Goal: Task Accomplishment & Management: Use online tool/utility

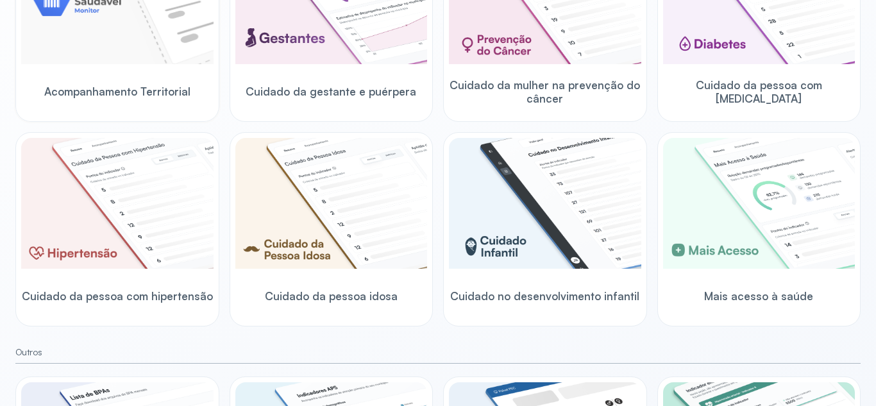
scroll to position [64, 0]
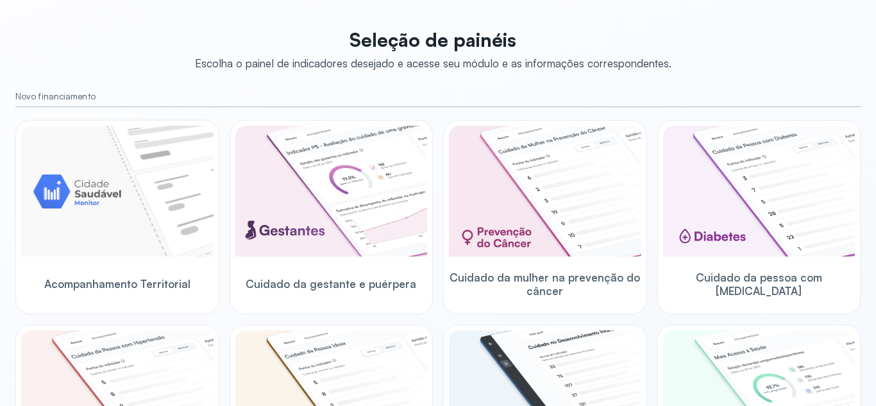
click at [131, 219] on img at bounding box center [117, 191] width 192 height 131
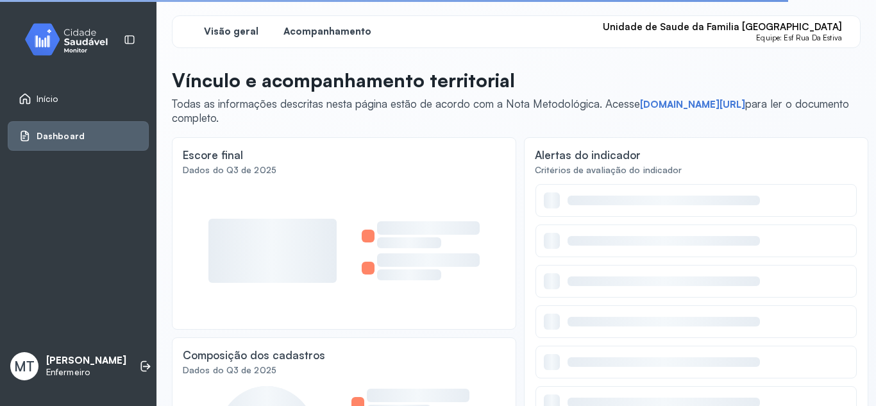
click at [314, 32] on span "Acompanhamento" at bounding box center [328, 32] width 88 height 12
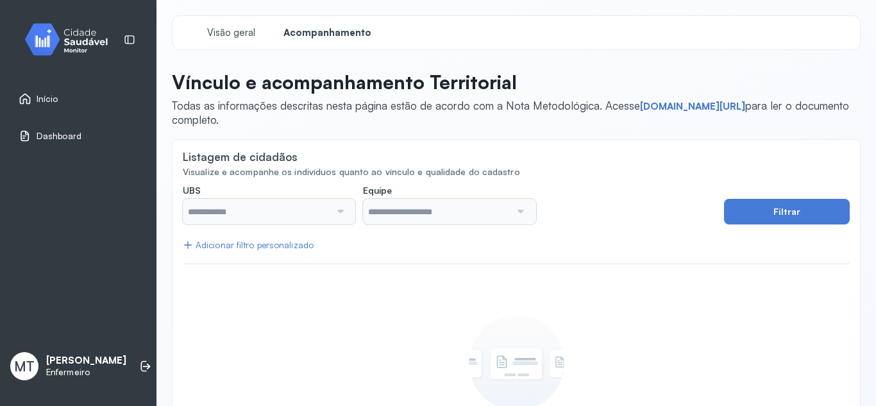
type input "**********"
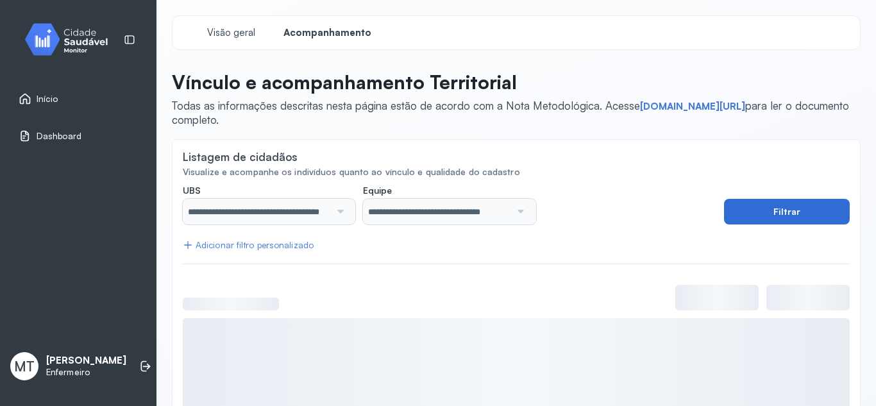
click at [761, 212] on button "Filtrar" at bounding box center [787, 212] width 126 height 26
click at [753, 212] on button "Filtrar" at bounding box center [787, 212] width 126 height 26
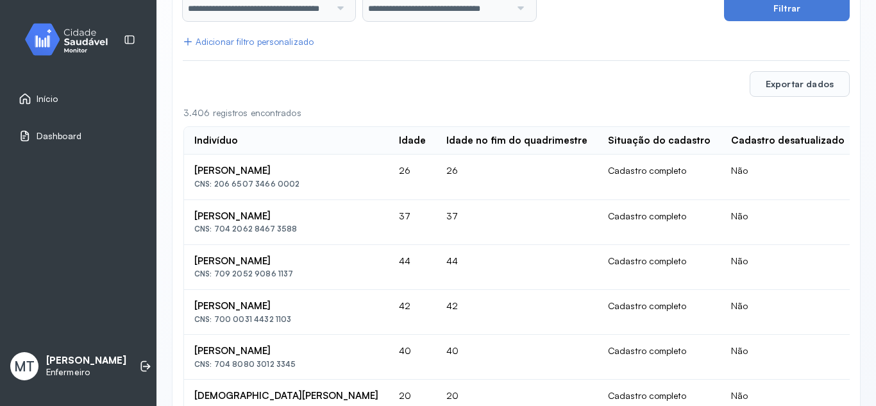
scroll to position [26, 0]
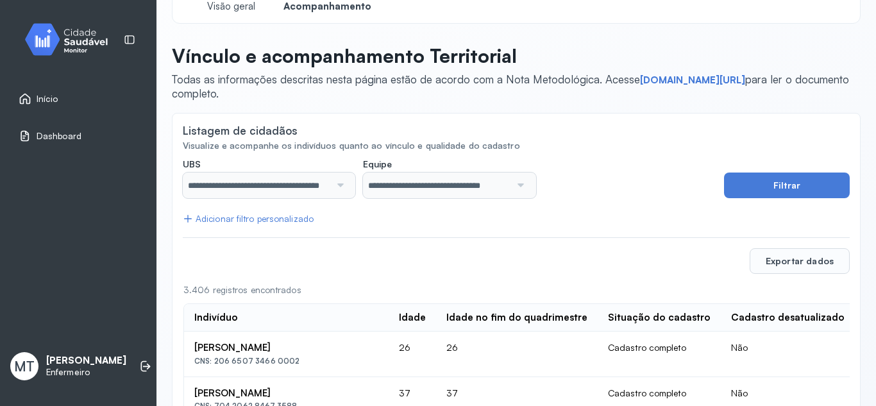
click at [194, 217] on div "Adicionar filtro personalizado" at bounding box center [248, 219] width 131 height 11
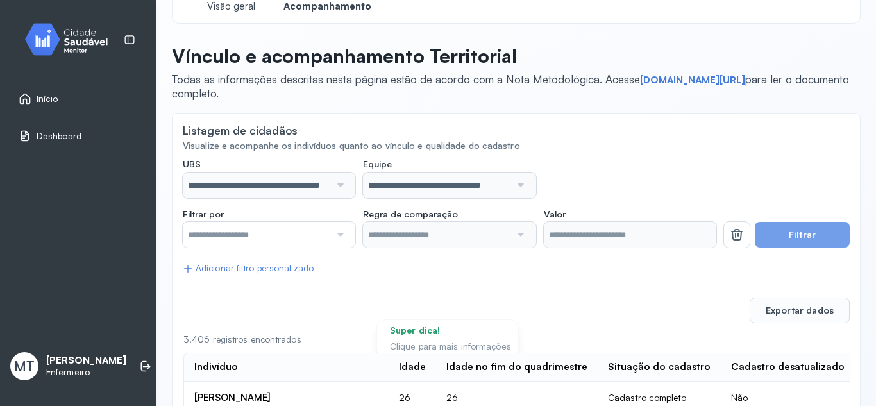
click at [341, 232] on div at bounding box center [338, 235] width 17 height 26
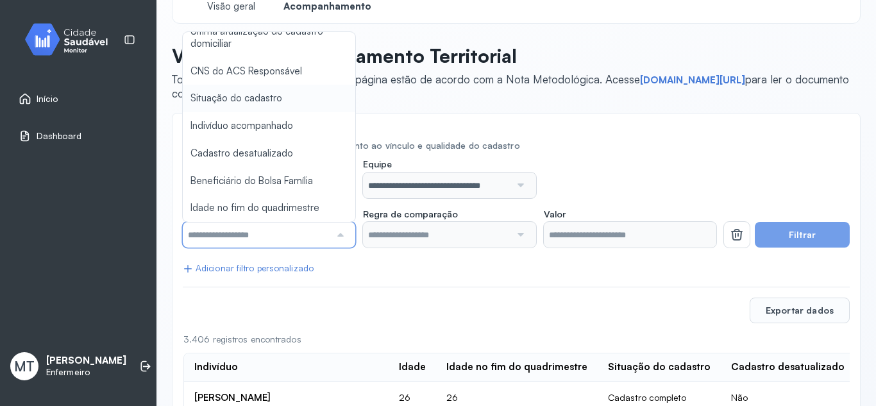
type input "*******"
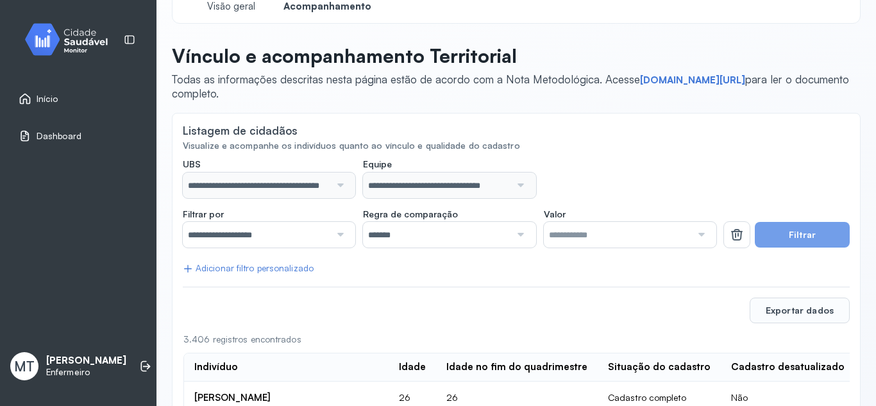
click at [769, 234] on button "Filtrar" at bounding box center [802, 235] width 95 height 26
click at [338, 235] on div at bounding box center [338, 235] width 17 height 26
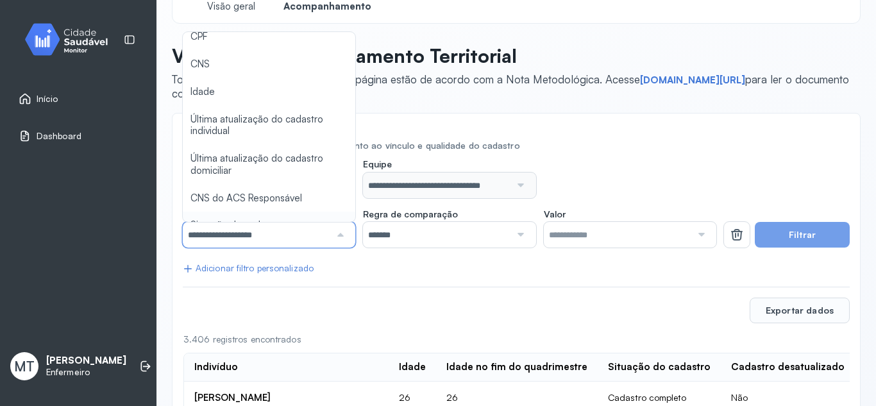
scroll to position [8, 0]
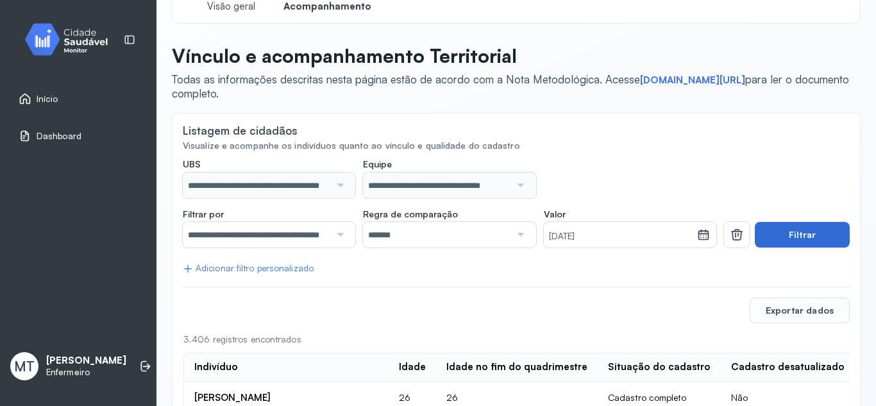
click at [769, 235] on button "Filtrar" at bounding box center [802, 235] width 95 height 26
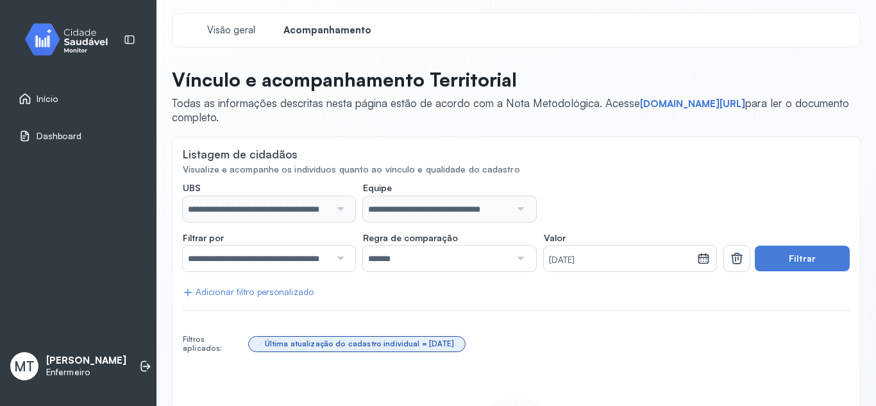
scroll to position [0, 0]
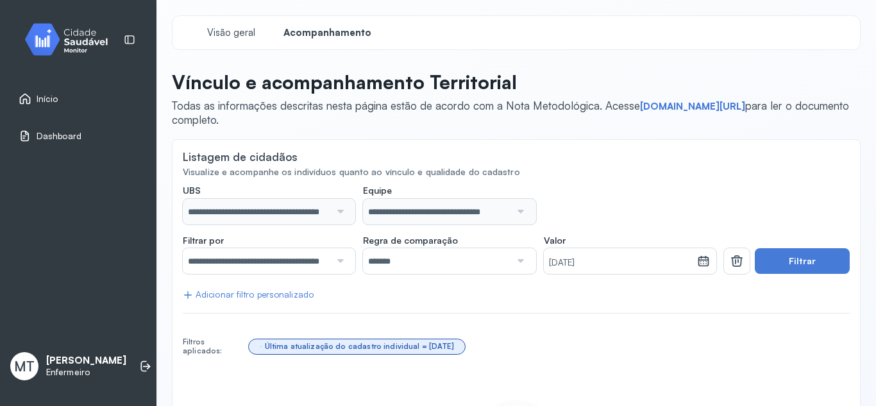
click at [39, 96] on span "Início" at bounding box center [48, 99] width 22 height 11
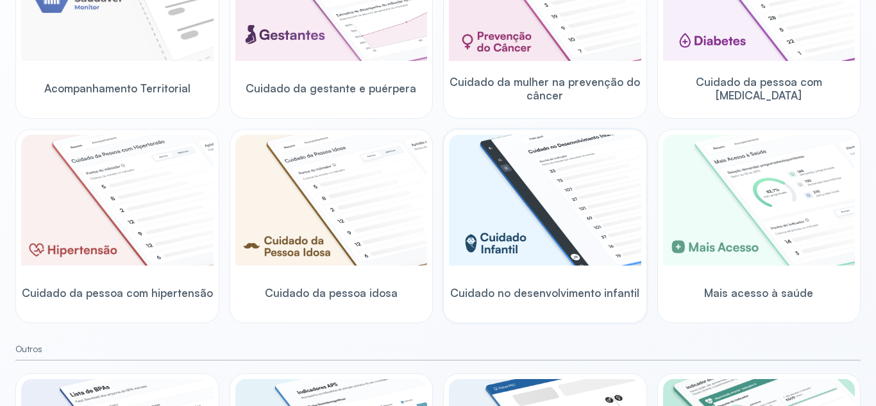
scroll to position [321, 0]
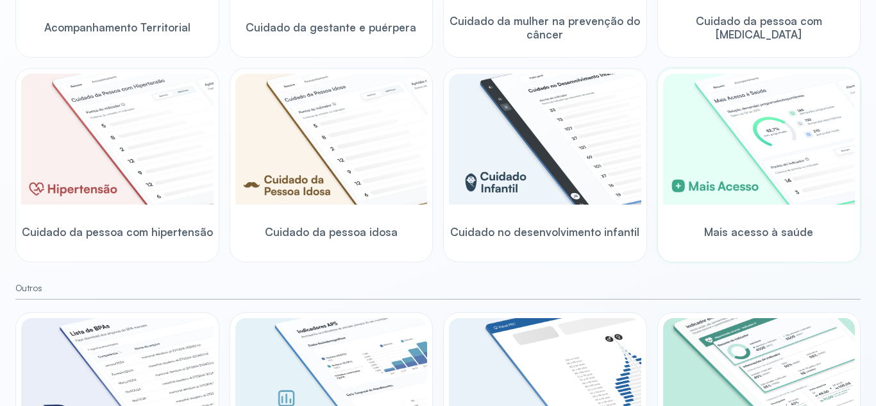
click at [802, 164] on img at bounding box center [759, 139] width 192 height 131
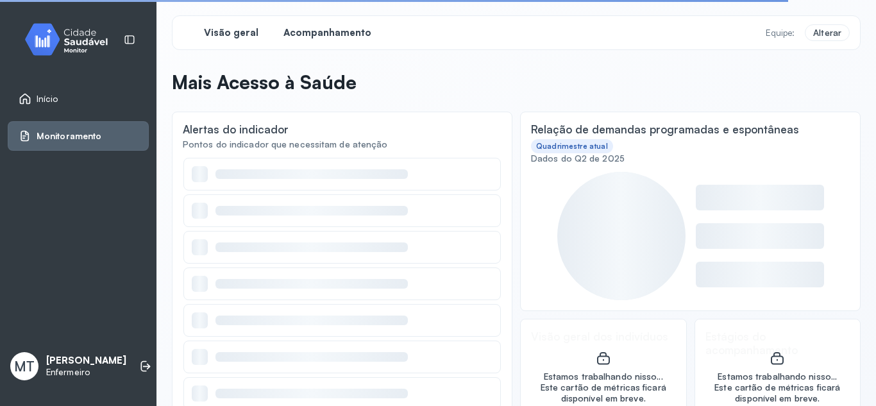
click at [334, 30] on span "Acompanhamento" at bounding box center [328, 33] width 88 height 12
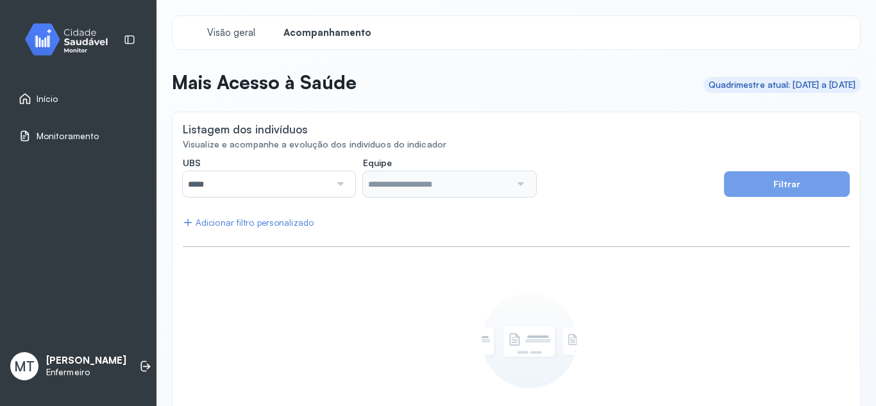
click at [336, 185] on div at bounding box center [338, 184] width 17 height 26
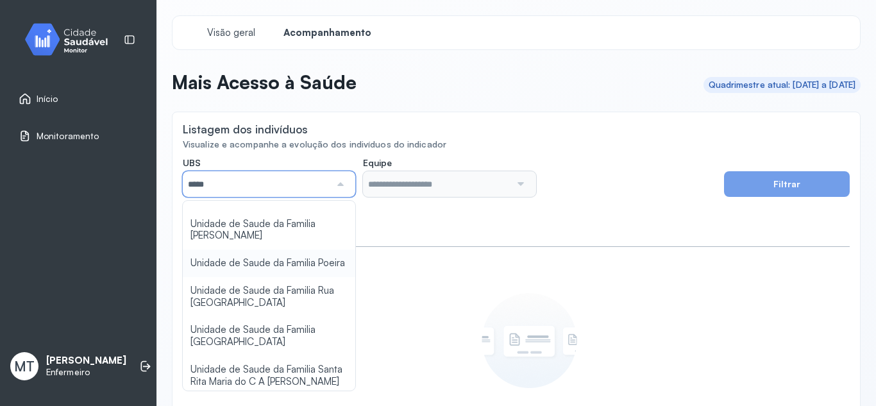
scroll to position [257, 0]
type input "*****"
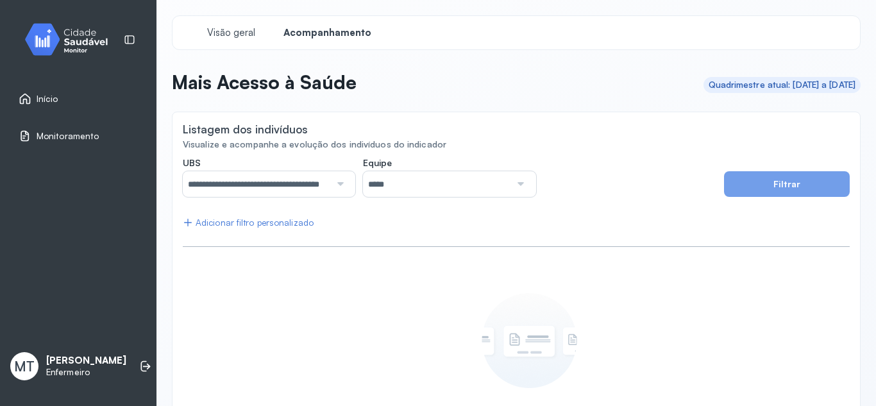
click at [262, 332] on div "**********" at bounding box center [516, 314] width 667 height 315
click at [515, 183] on div at bounding box center [519, 184] width 17 height 26
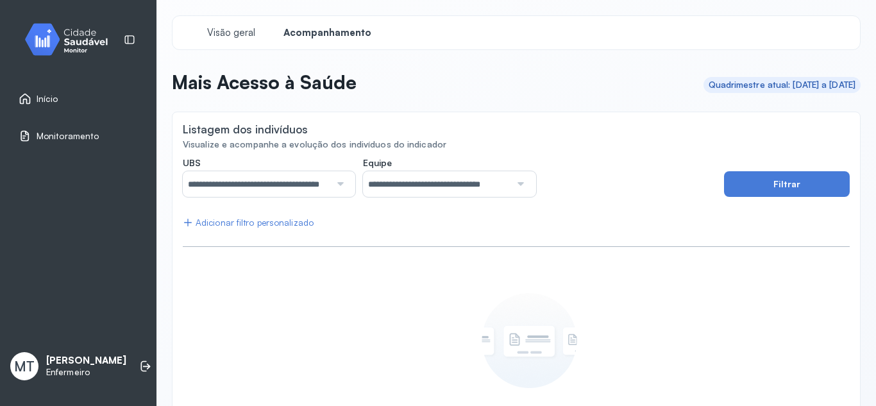
click at [420, 368] on div "**********" at bounding box center [516, 314] width 667 height 315
click at [769, 179] on button "Filtrar" at bounding box center [787, 184] width 126 height 26
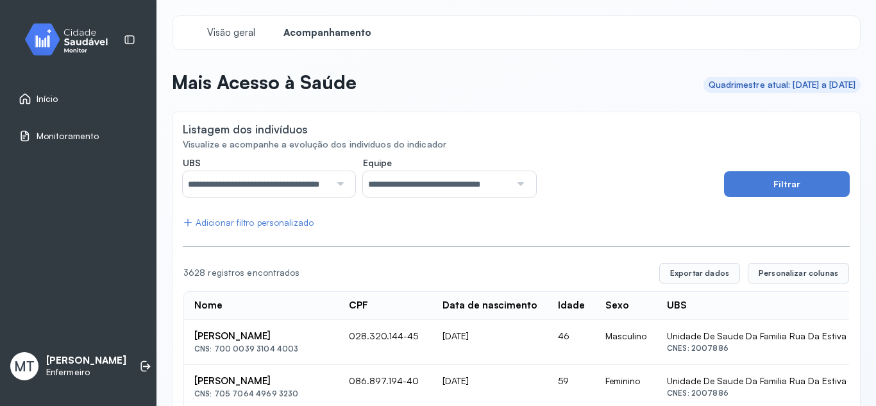
scroll to position [64, 0]
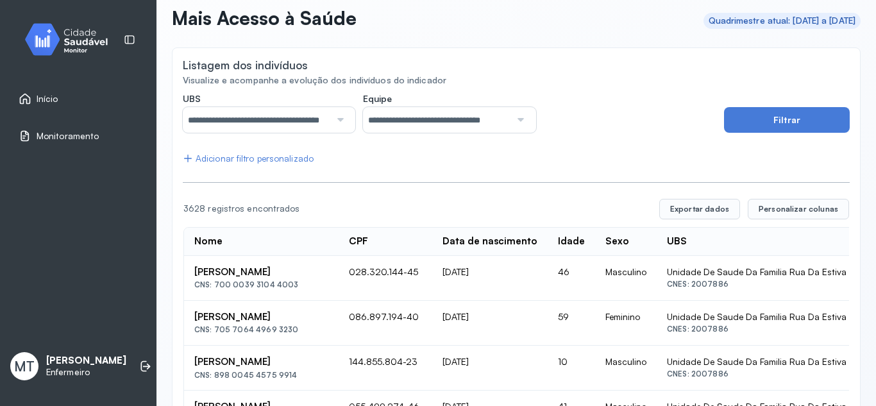
click at [226, 160] on div "Adicionar filtro personalizado" at bounding box center [248, 158] width 131 height 11
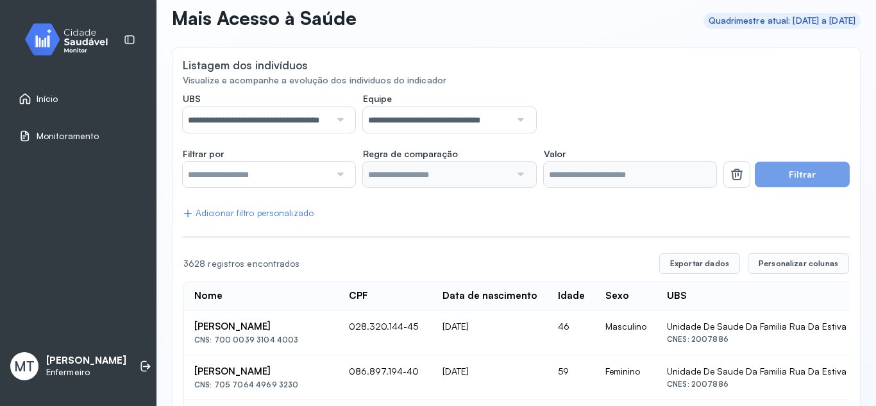
click at [337, 176] on div at bounding box center [338, 175] width 17 height 26
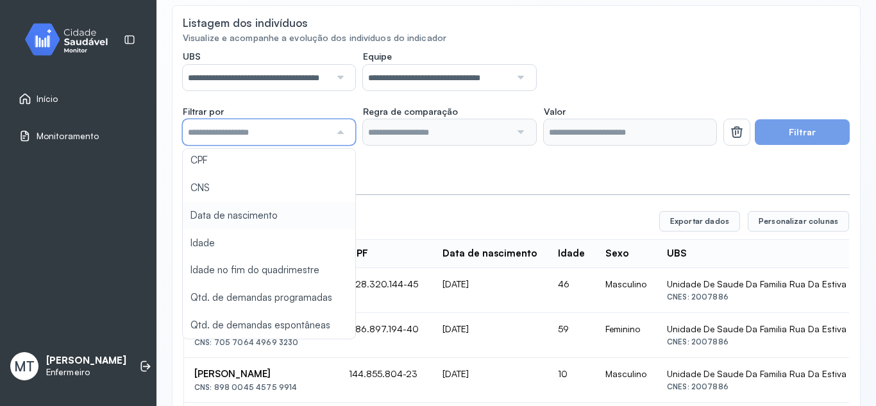
scroll to position [128, 0]
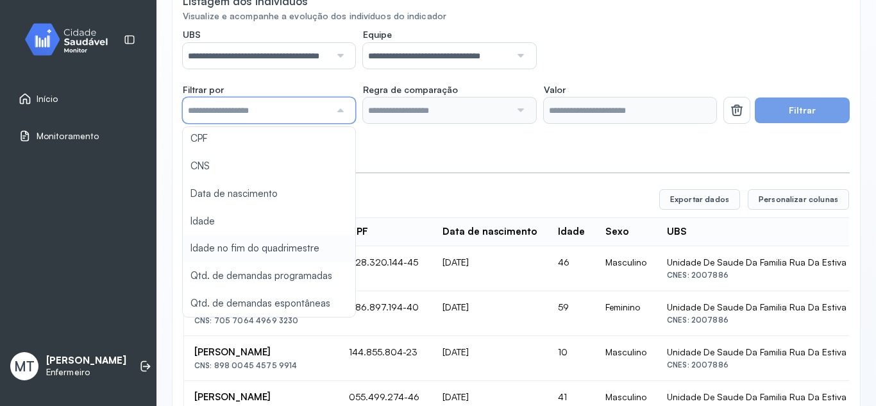
type input "*******"
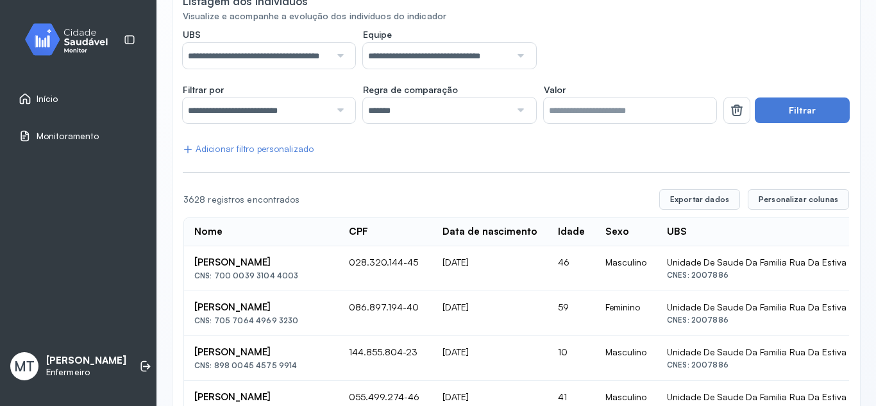
click at [794, 109] on button "Filtrar" at bounding box center [802, 111] width 95 height 26
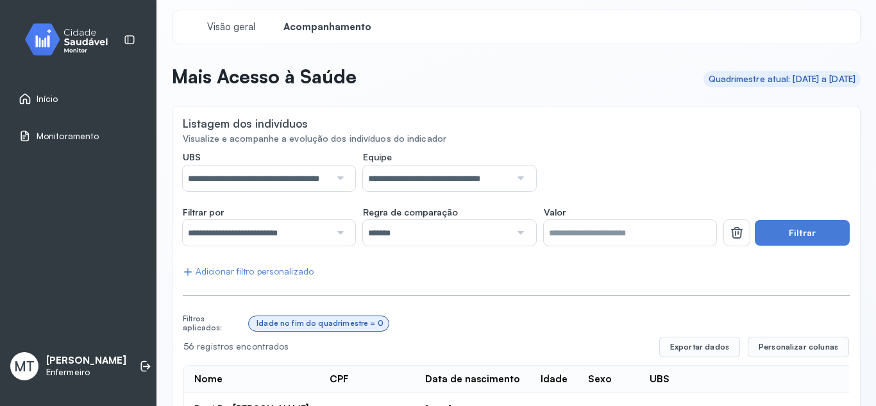
scroll to position [0, 0]
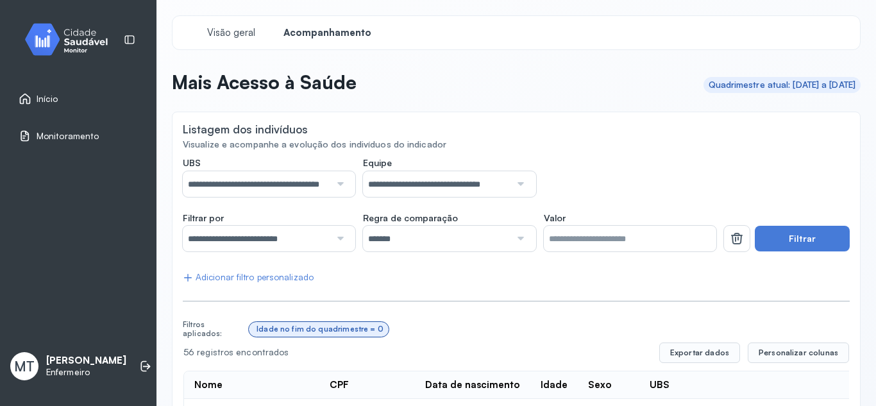
click at [337, 238] on div at bounding box center [338, 239] width 17 height 26
click at [256, 330] on div "Idade no fim do quadrimestre = 0" at bounding box center [319, 329] width 130 height 9
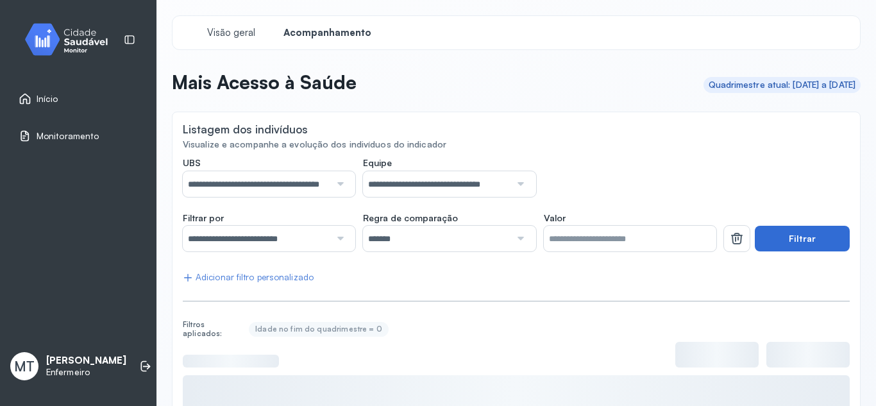
click at [803, 238] on button "Filtrar" at bounding box center [802, 239] width 95 height 26
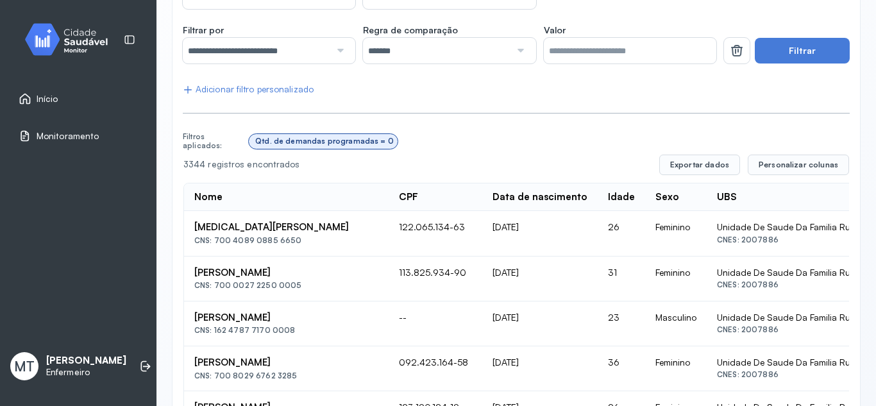
scroll to position [64, 0]
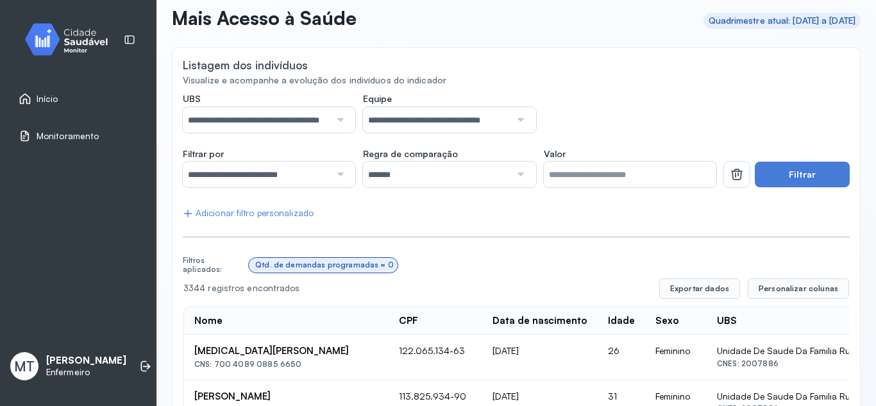
click at [41, 94] on span "Início" at bounding box center [48, 99] width 22 height 11
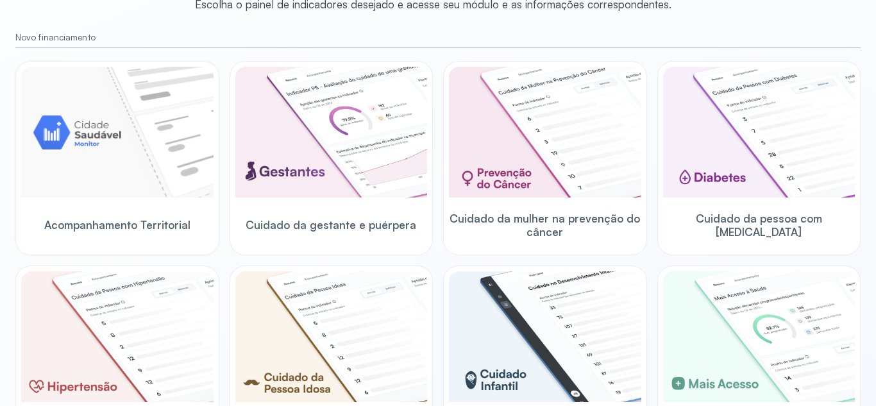
scroll to position [128, 0]
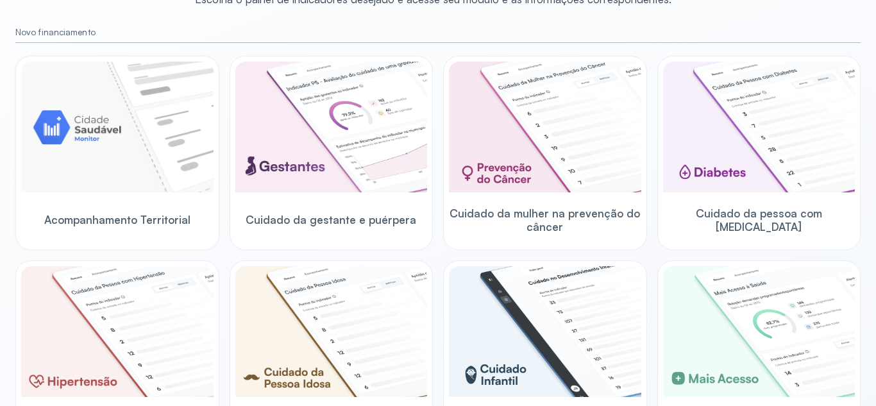
click at [108, 126] on img at bounding box center [117, 127] width 192 height 131
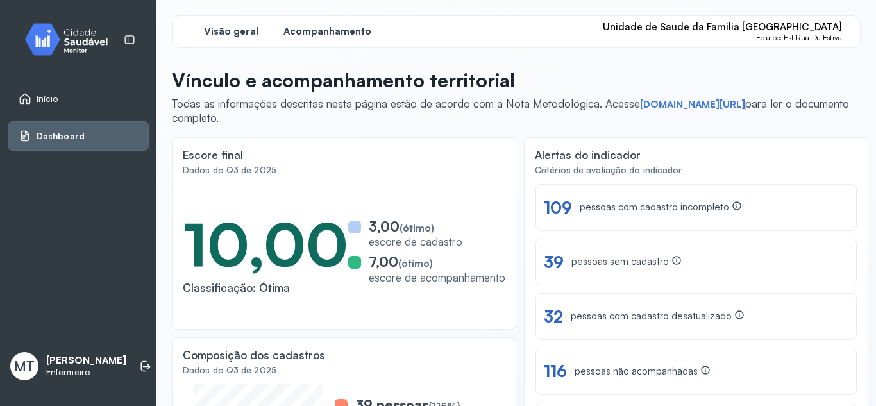
click at [335, 28] on span "Acompanhamento" at bounding box center [328, 32] width 88 height 12
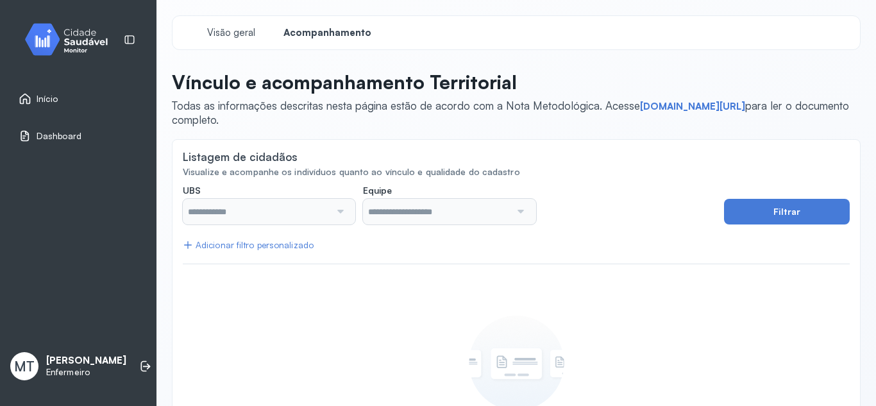
type input "**********"
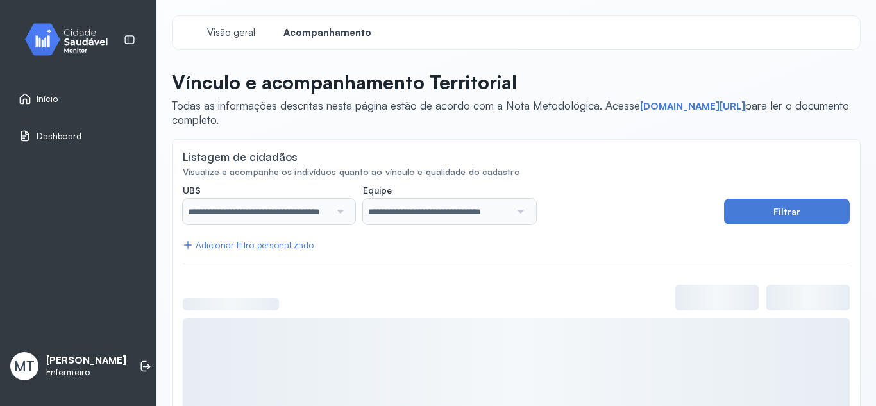
click at [340, 212] on div at bounding box center [338, 212] width 17 height 26
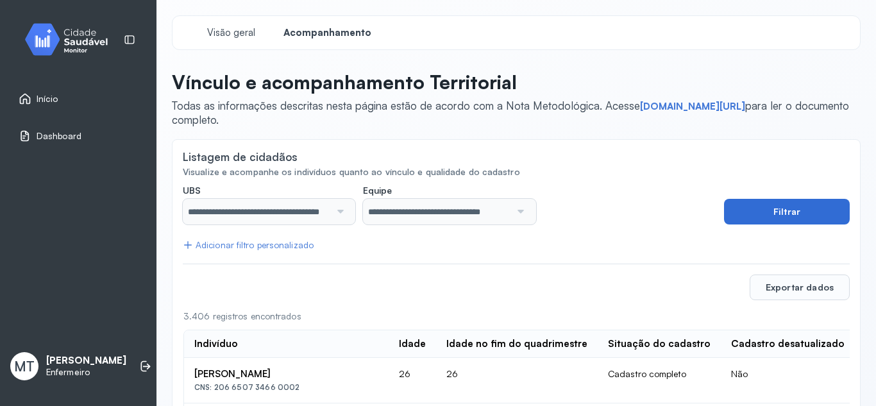
click at [745, 202] on button "Filtrar" at bounding box center [787, 212] width 126 height 26
click at [252, 244] on div "Adicionar filtro personalizado" at bounding box center [248, 245] width 131 height 11
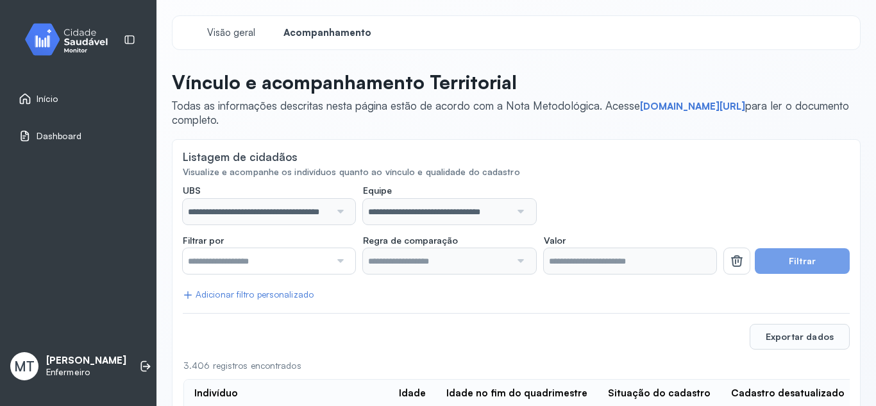
scroll to position [128, 0]
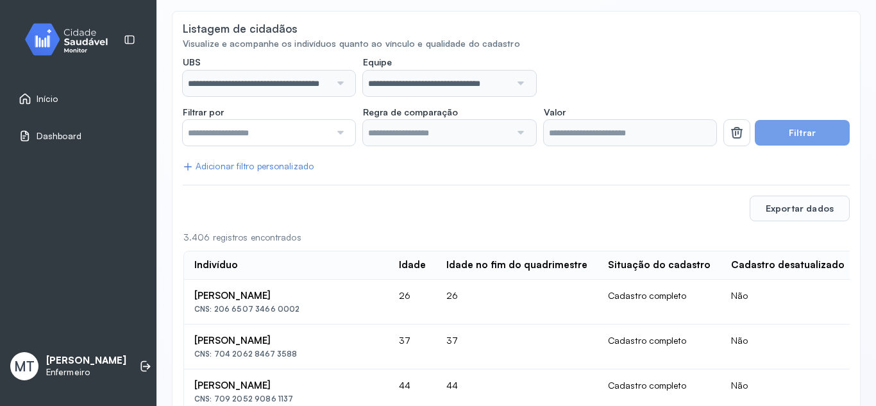
click at [339, 133] on div at bounding box center [338, 133] width 17 height 26
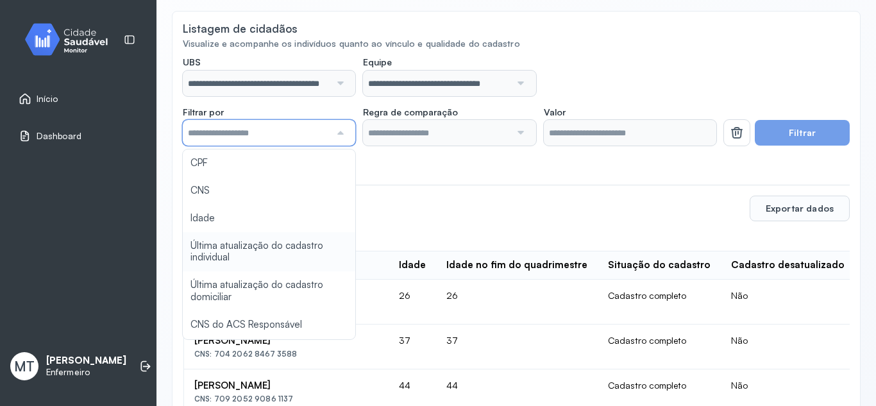
scroll to position [64, 0]
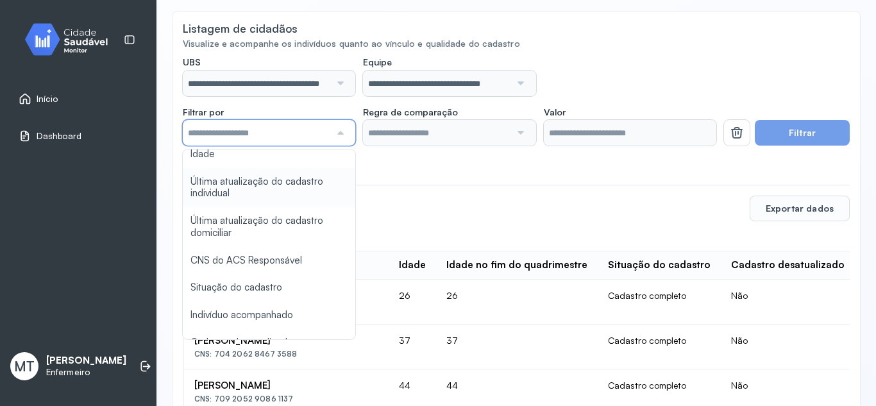
type input "*******"
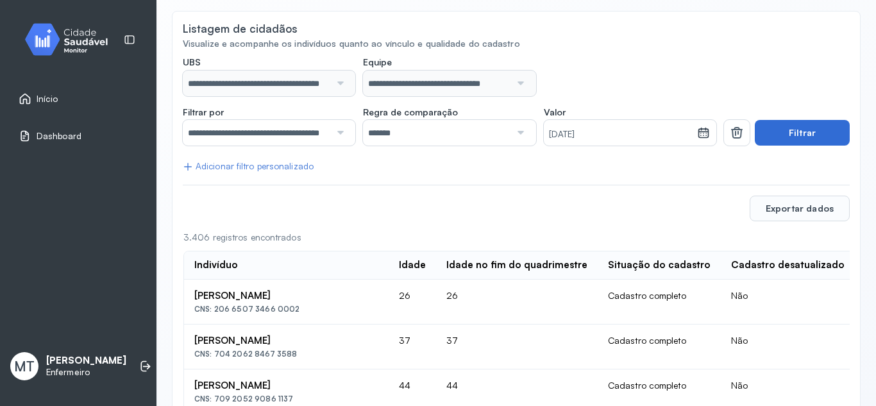
click at [799, 134] on button "Filtrar" at bounding box center [802, 133] width 95 height 26
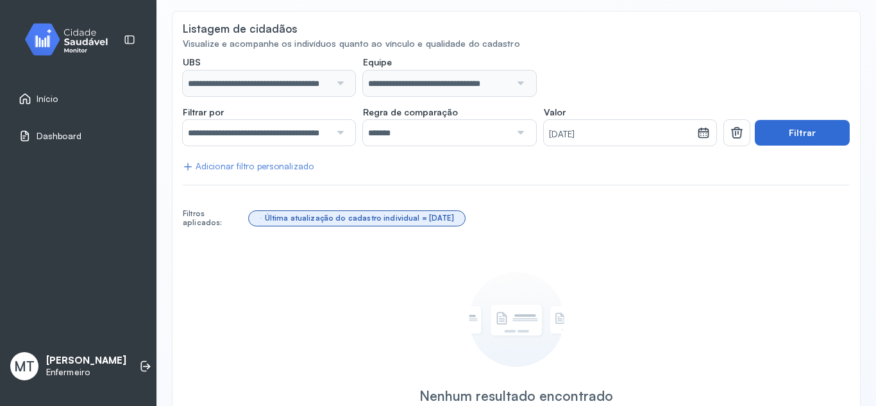
scroll to position [128, 0]
click at [332, 131] on div at bounding box center [338, 133] width 17 height 26
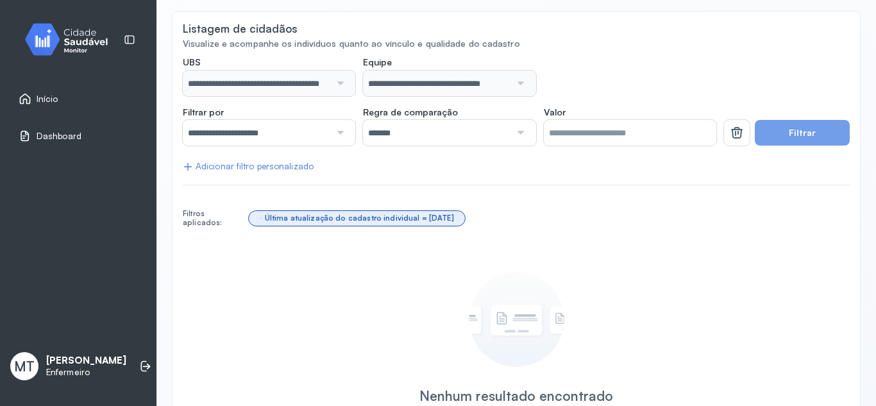
click at [288, 194] on div "**********" at bounding box center [516, 260] width 667 height 408
click at [255, 219] on div "Última atualização do cadastro individual = 31/08/2025" at bounding box center [357, 218] width 206 height 9
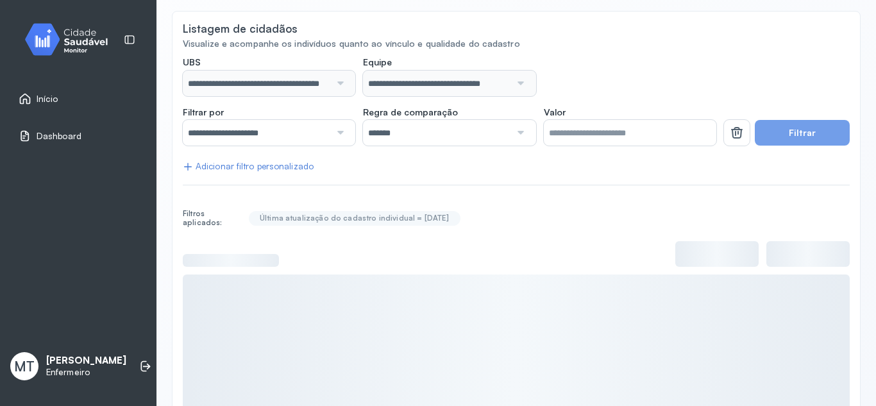
click at [788, 134] on button "Filtrar" at bounding box center [802, 133] width 95 height 26
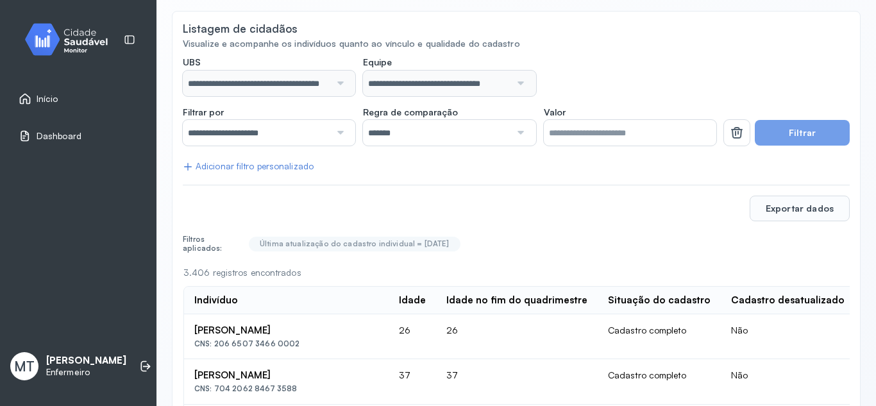
click at [788, 132] on button "Filtrar" at bounding box center [802, 133] width 95 height 26
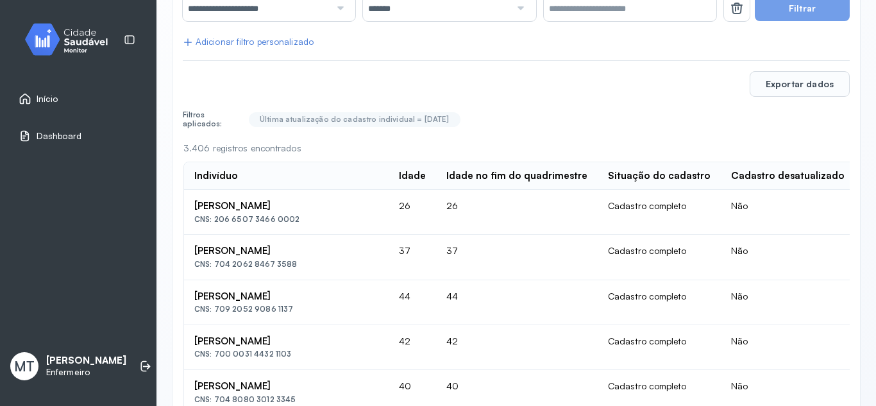
scroll to position [257, 0]
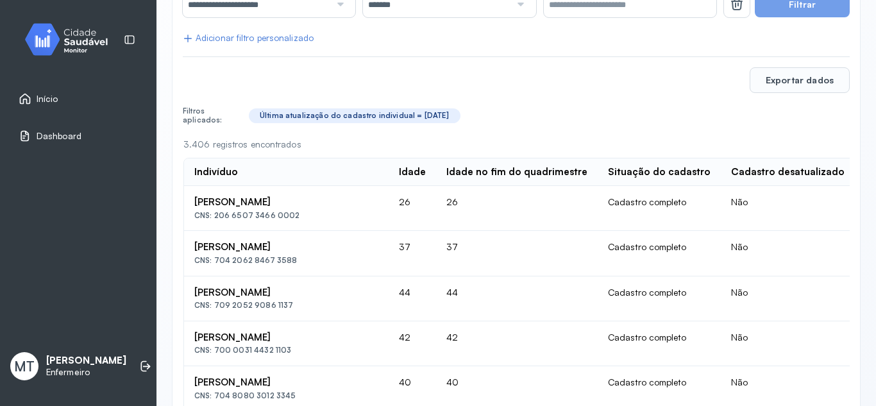
click at [255, 115] on div "Última atualização do cadastro individual = 31/08/2025" at bounding box center [354, 115] width 201 height 9
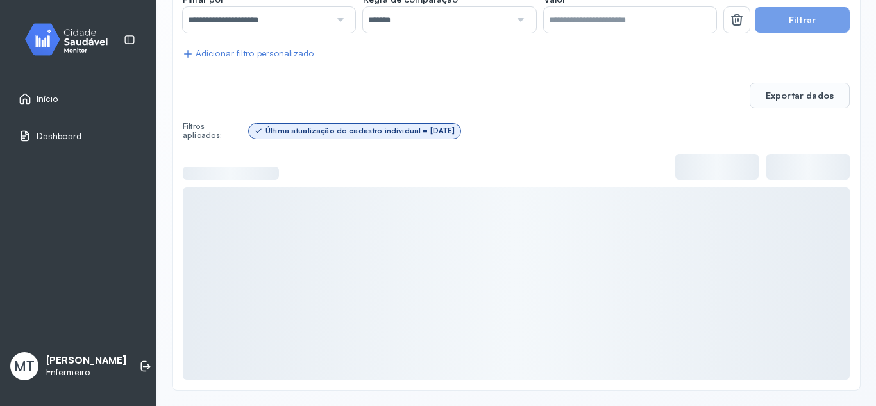
click at [255, 132] on icon at bounding box center [258, 130] width 9 height 9
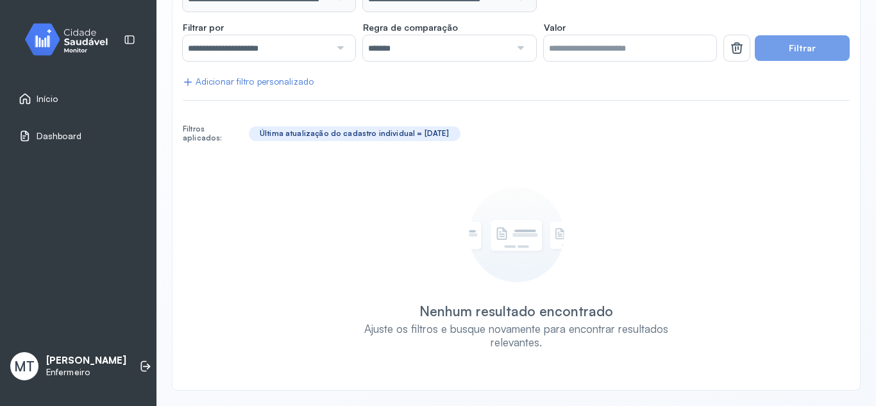
scroll to position [213, 0]
click at [767, 49] on button "Filtrar" at bounding box center [802, 48] width 95 height 26
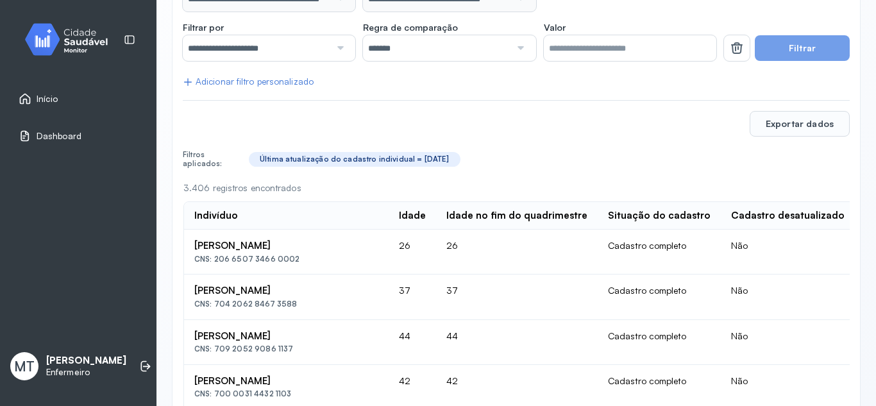
click at [767, 49] on button "Filtrar" at bounding box center [802, 48] width 95 height 26
click at [796, 49] on button "Filtrar" at bounding box center [802, 48] width 95 height 26
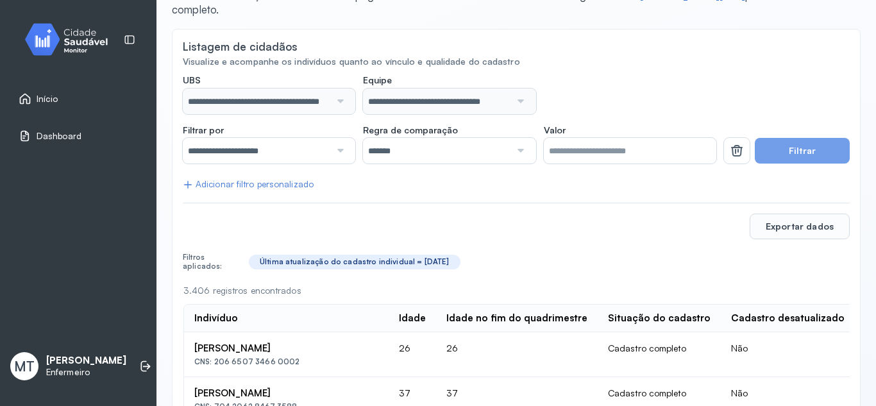
scroll to position [85, 0]
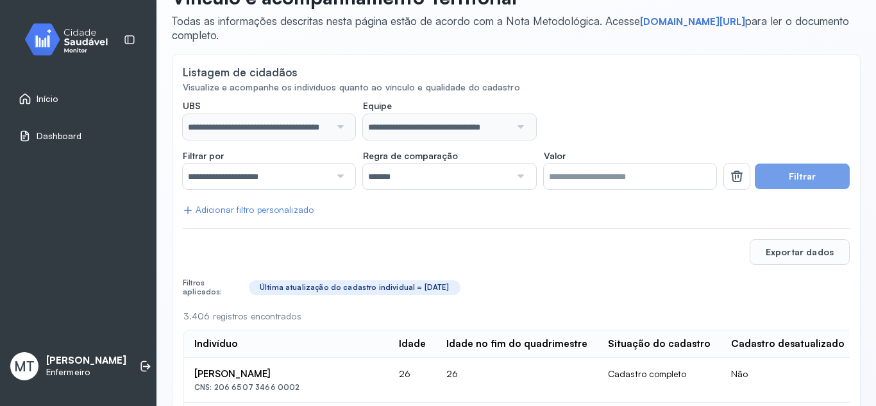
click at [810, 171] on button "Filtrar" at bounding box center [802, 177] width 95 height 26
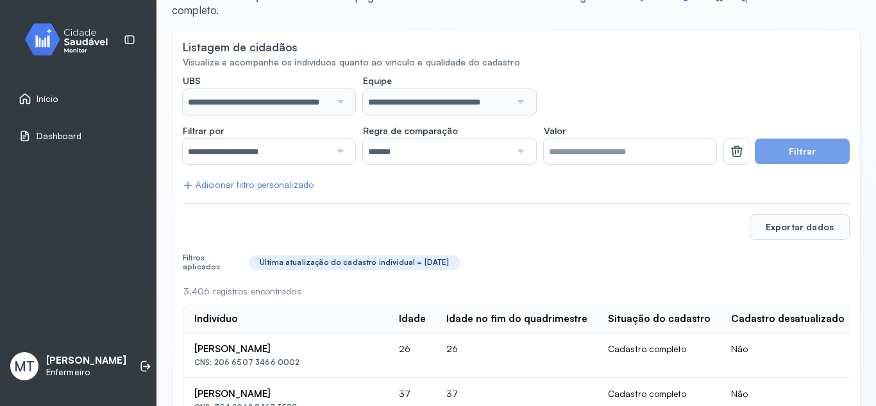
scroll to position [149, 0]
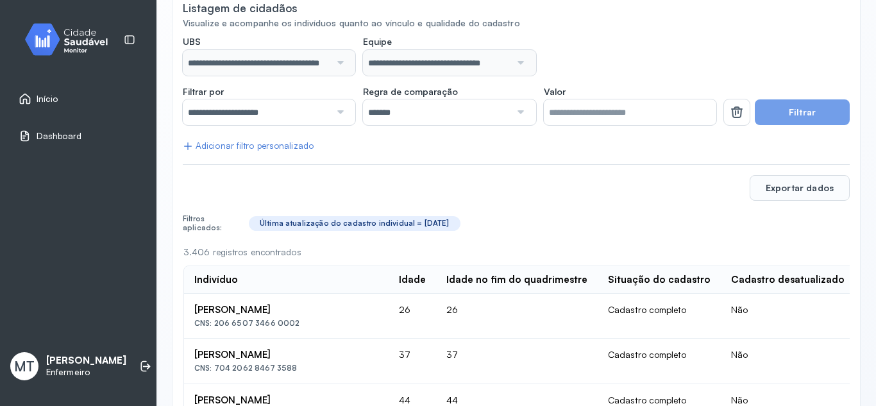
click at [337, 112] on div at bounding box center [338, 112] width 17 height 26
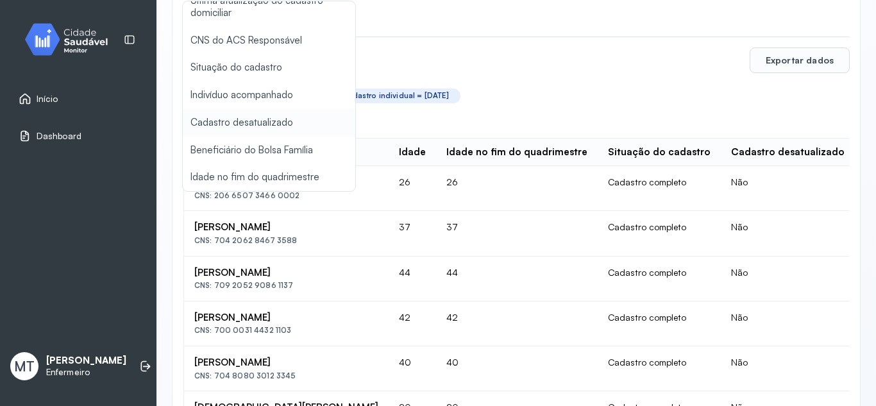
scroll to position [277, 0]
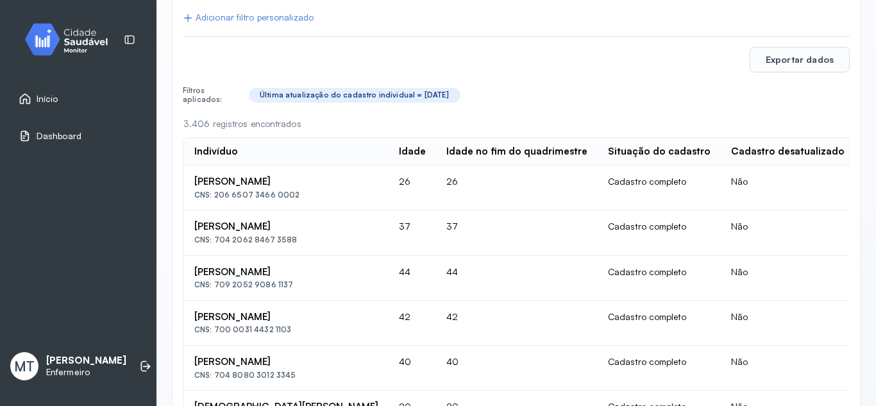
drag, startPoint x: 541, startPoint y: 89, endPoint x: 263, endPoint y: 119, distance: 279.4
click at [540, 91] on div "Última atualização do cadastro individual = 31/08/2025" at bounding box center [549, 95] width 601 height 24
click at [48, 99] on span "Início" at bounding box center [48, 99] width 22 height 11
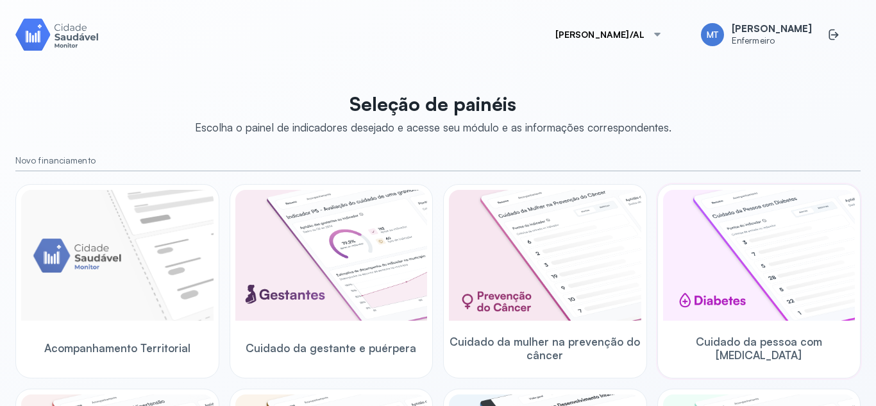
click at [721, 234] on img at bounding box center [759, 255] width 192 height 131
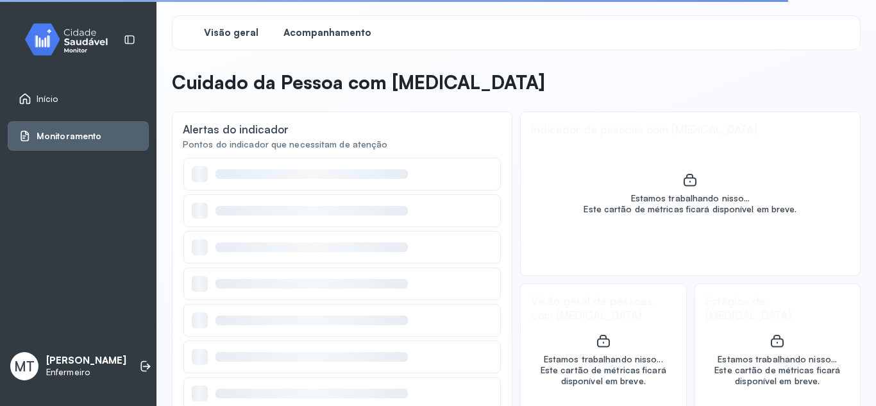
click at [346, 33] on span "Acompanhamento" at bounding box center [328, 33] width 88 height 12
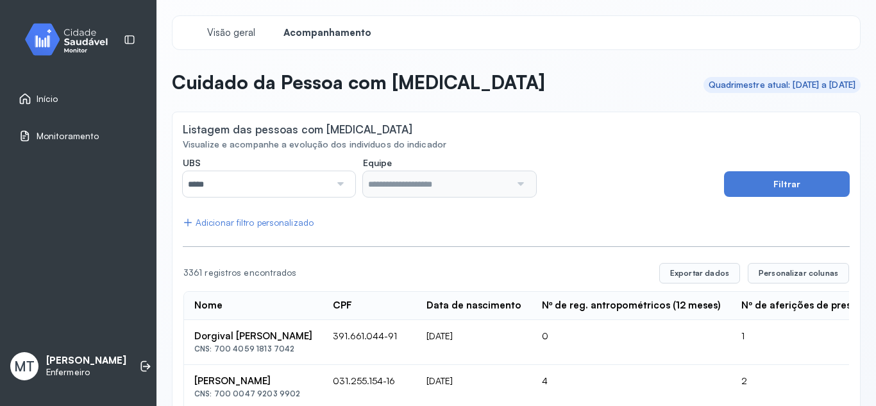
click at [337, 182] on div at bounding box center [338, 184] width 17 height 26
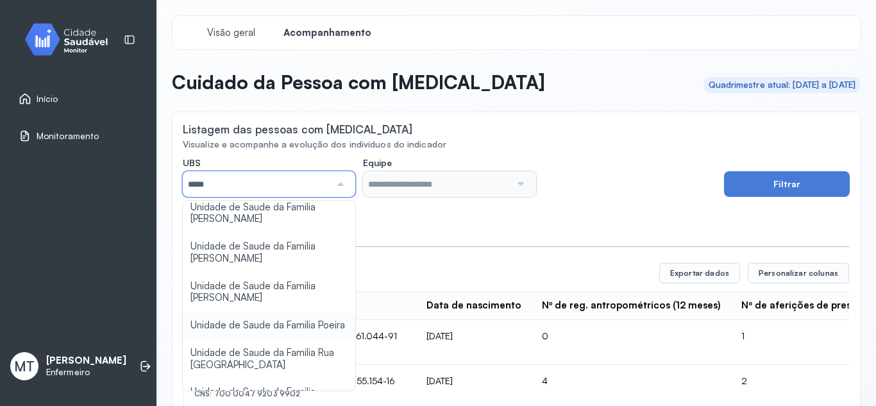
scroll to position [257, 0]
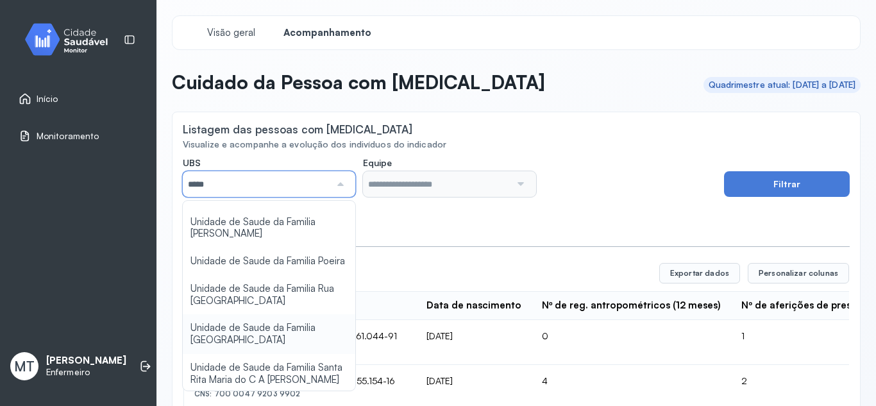
type input "*****"
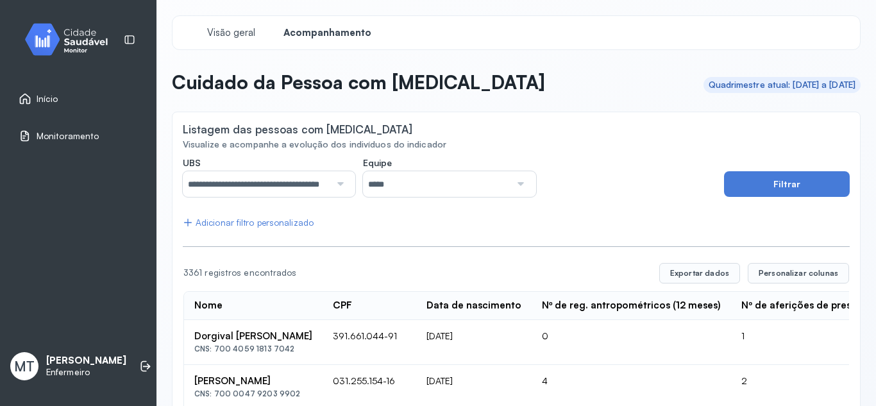
click at [511, 183] on div at bounding box center [519, 184] width 17 height 26
click at [792, 185] on button "Filtrar" at bounding box center [787, 184] width 126 height 26
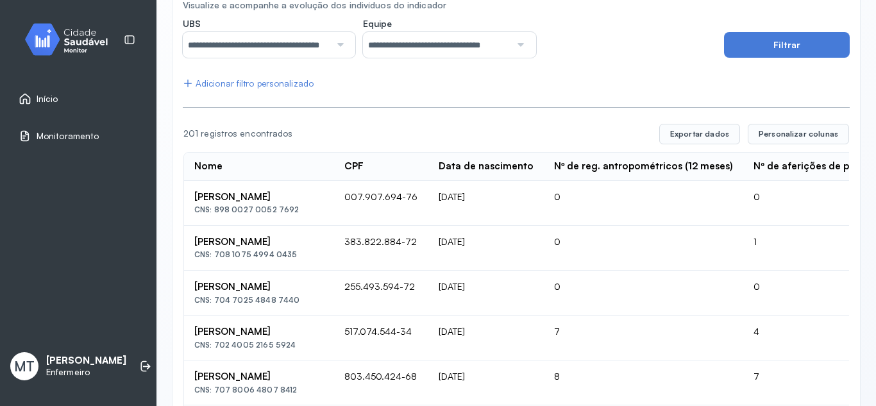
scroll to position [64, 0]
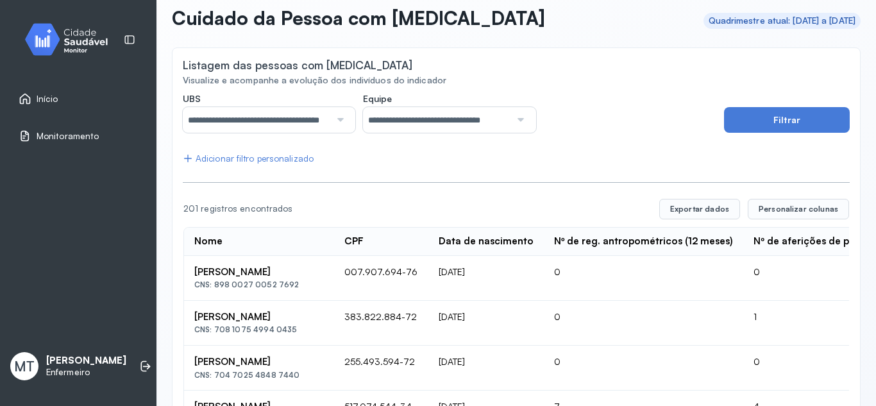
click at [268, 163] on div "Adicionar filtro personalizado" at bounding box center [248, 158] width 131 height 11
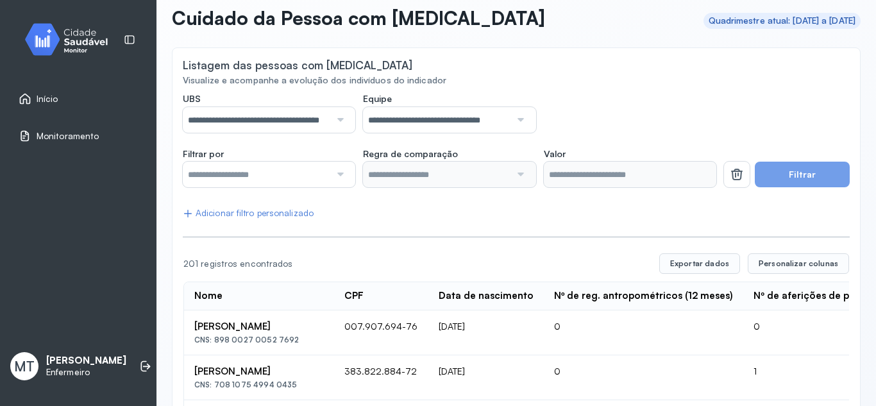
click at [266, 213] on div "Adicionar filtro personalizado" at bounding box center [248, 213] width 131 height 11
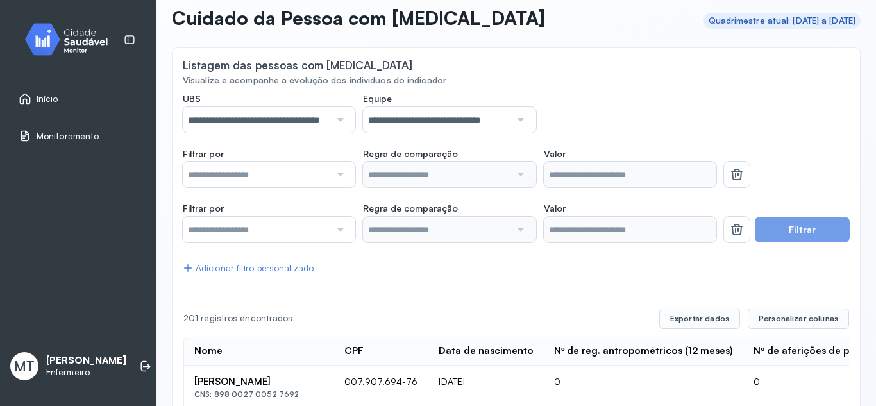
click at [340, 175] on div at bounding box center [338, 175] width 17 height 26
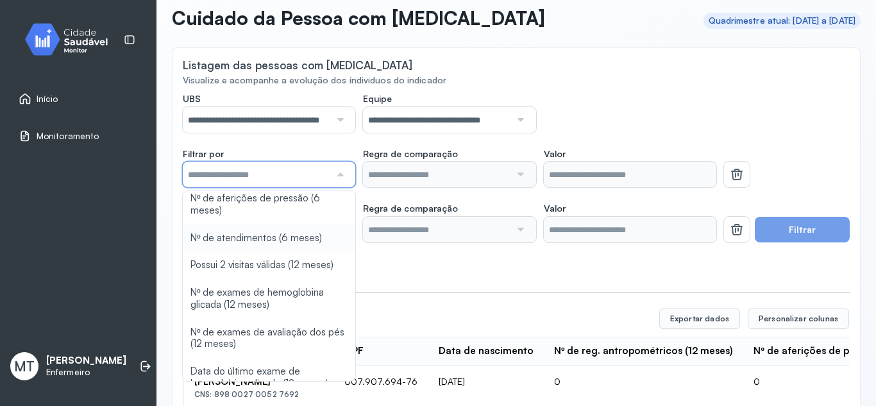
scroll to position [144, 0]
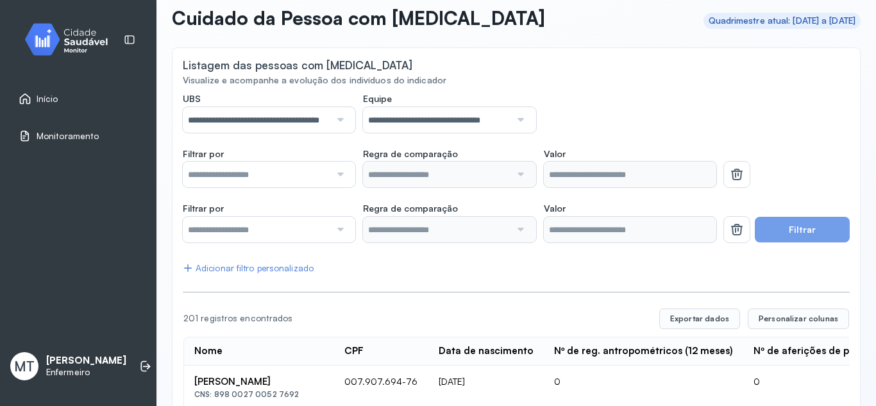
click at [49, 101] on span "Início" at bounding box center [48, 99] width 22 height 11
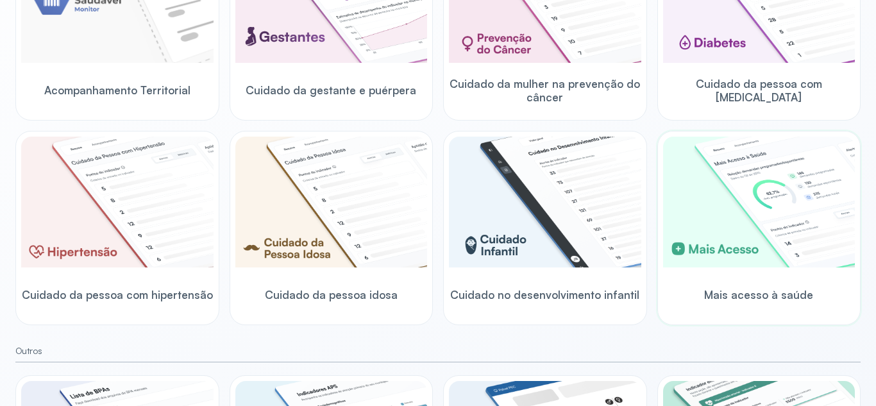
scroll to position [255, 0]
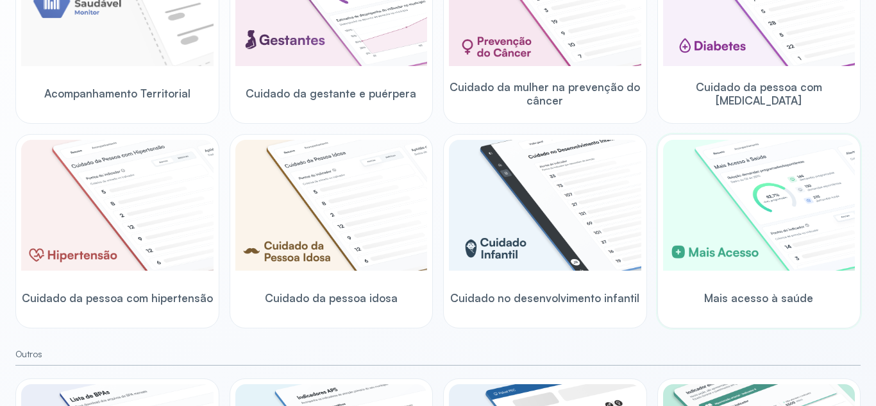
click at [738, 232] on img at bounding box center [759, 205] width 192 height 131
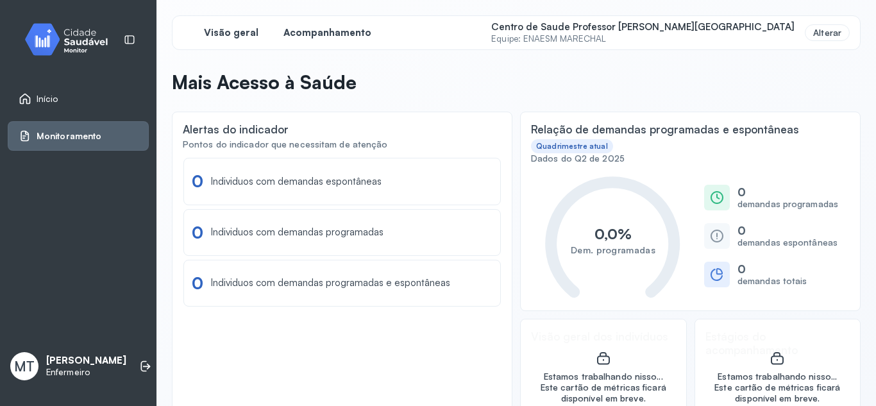
click at [318, 31] on span "Acompanhamento" at bounding box center [328, 33] width 88 height 12
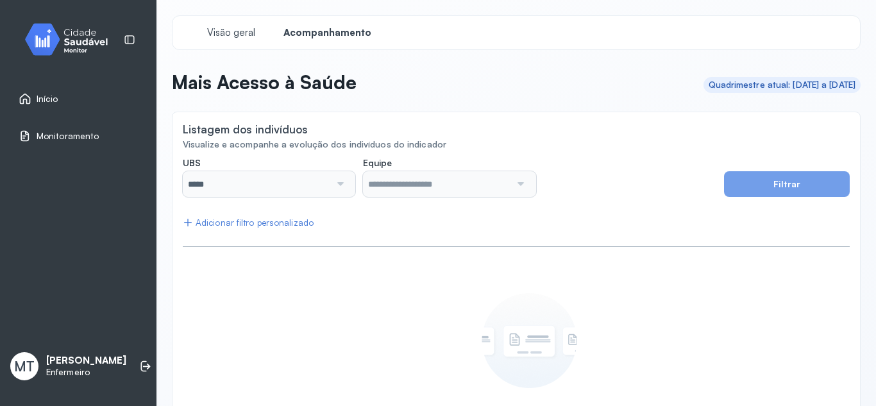
type input "**********"
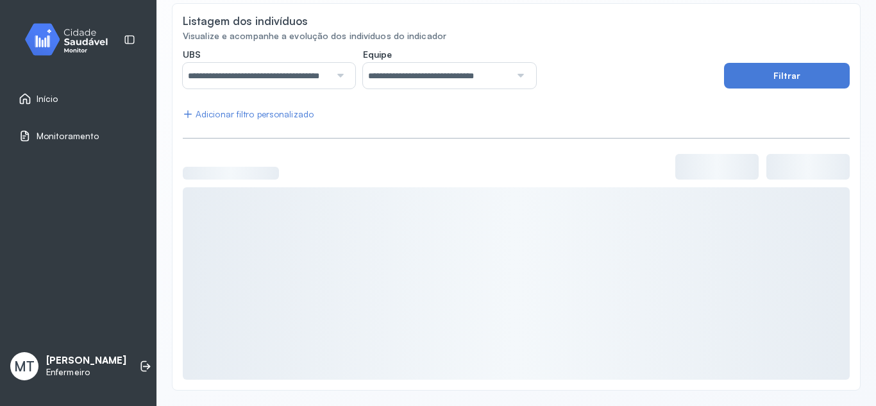
scroll to position [92, 0]
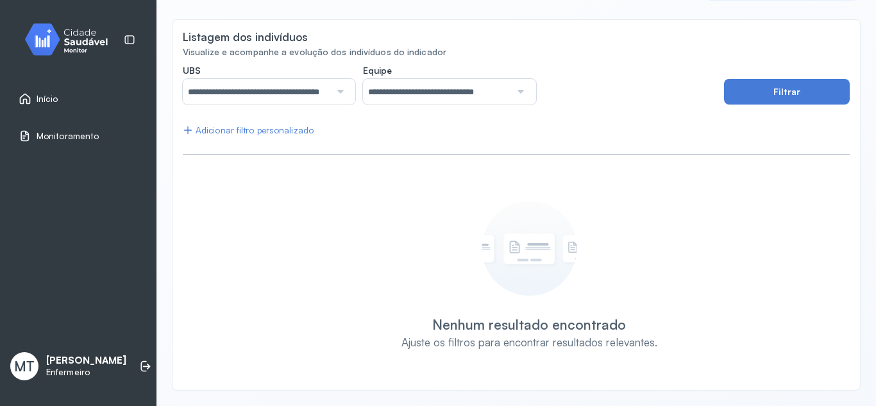
click at [337, 94] on div at bounding box center [338, 92] width 17 height 26
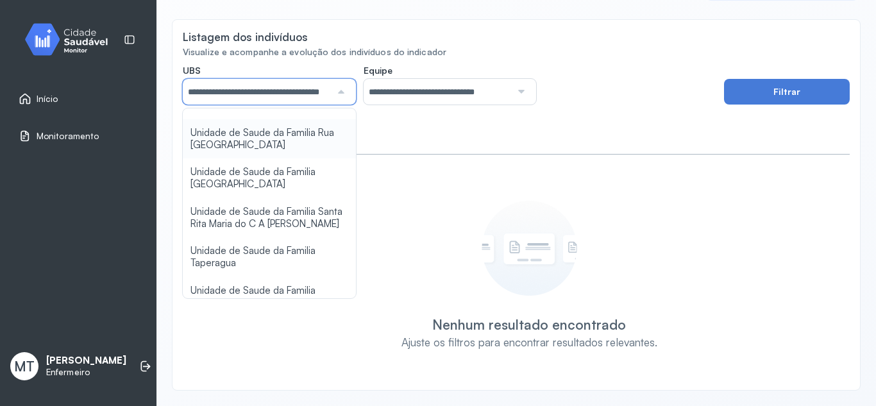
scroll to position [321, 0]
type input "*****"
click at [303, 171] on div "**********" at bounding box center [516, 222] width 667 height 315
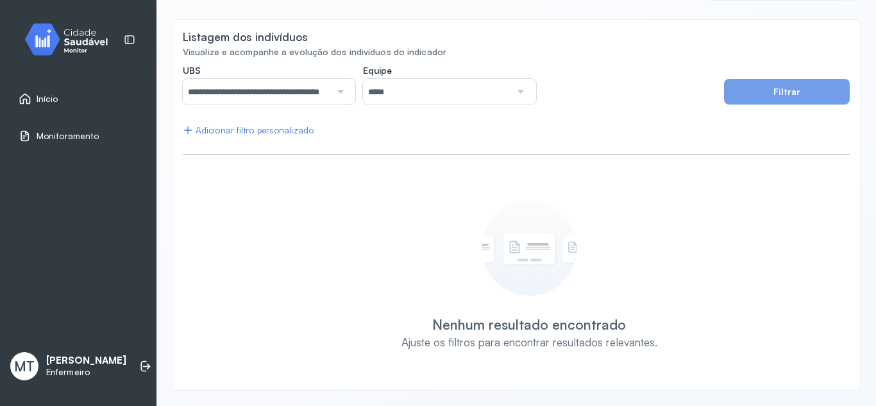
drag, startPoint x: 518, startPoint y: 92, endPoint x: 501, endPoint y: 99, distance: 18.1
click at [514, 93] on div at bounding box center [519, 92] width 17 height 26
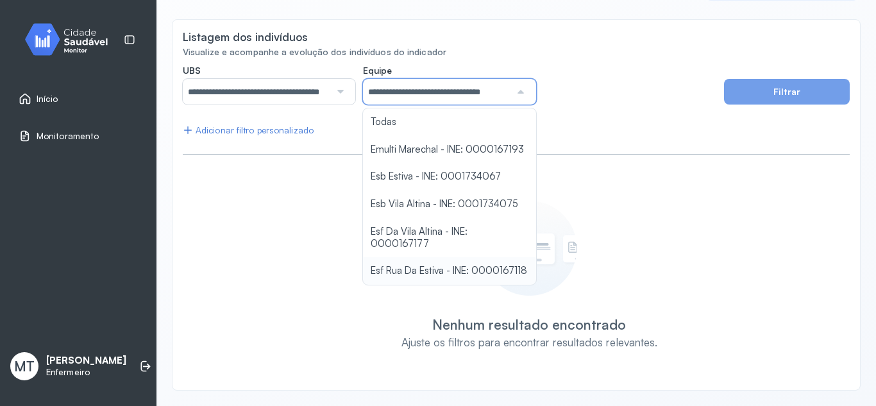
click at [427, 274] on div "**********" at bounding box center [516, 222] width 667 height 315
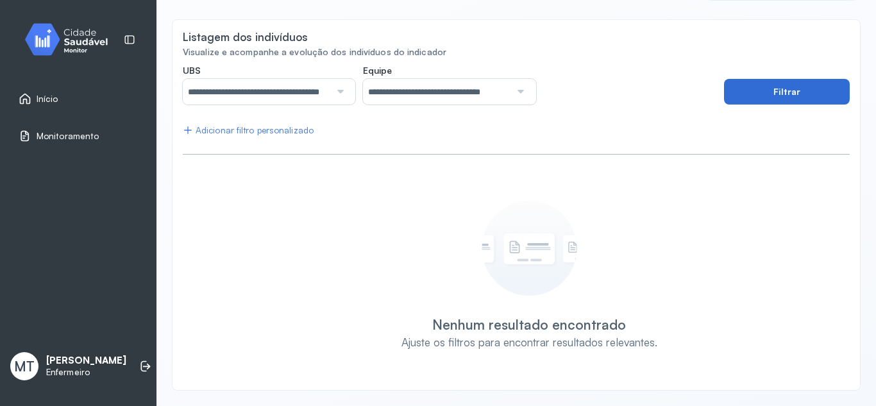
click at [767, 94] on button "Filtrar" at bounding box center [787, 92] width 126 height 26
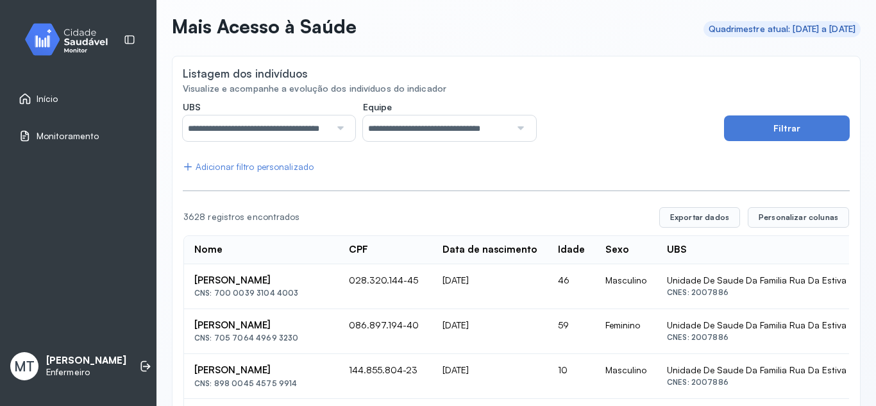
scroll to position [0, 0]
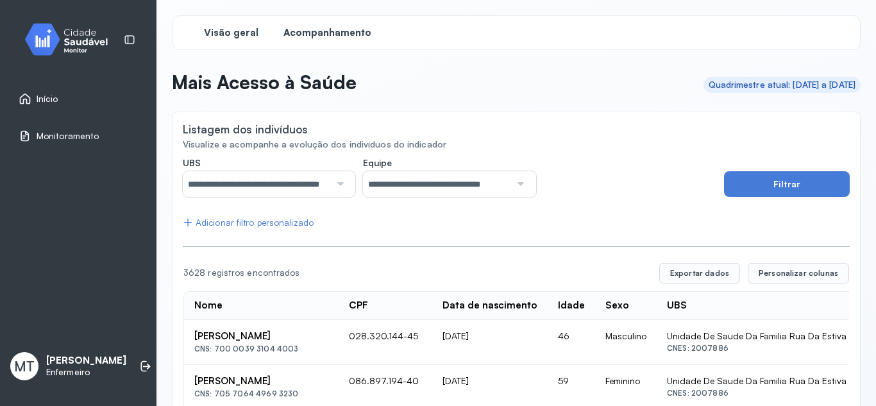
click at [232, 32] on span "Visão geral" at bounding box center [231, 33] width 55 height 12
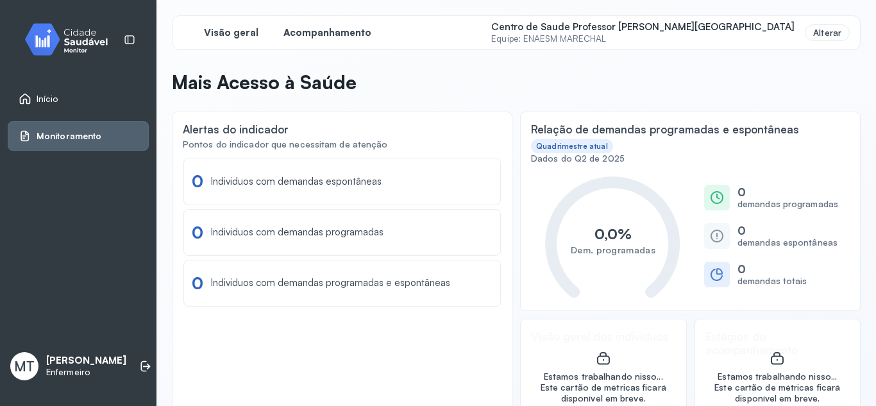
click at [300, 28] on span "Acompanhamento" at bounding box center [328, 33] width 88 height 12
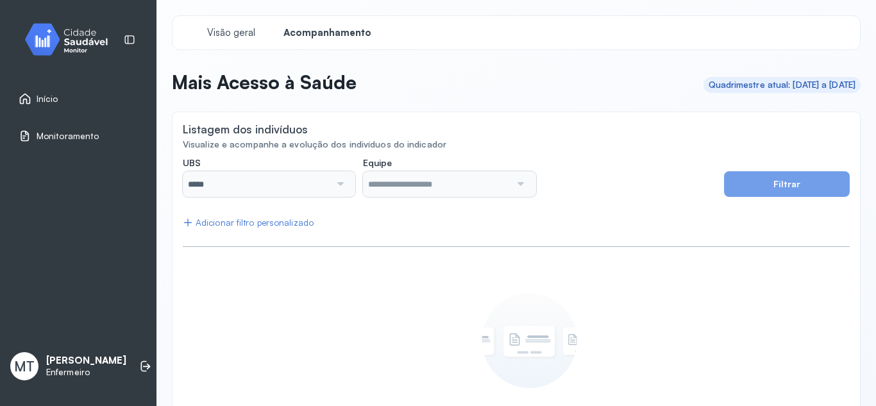
type input "**********"
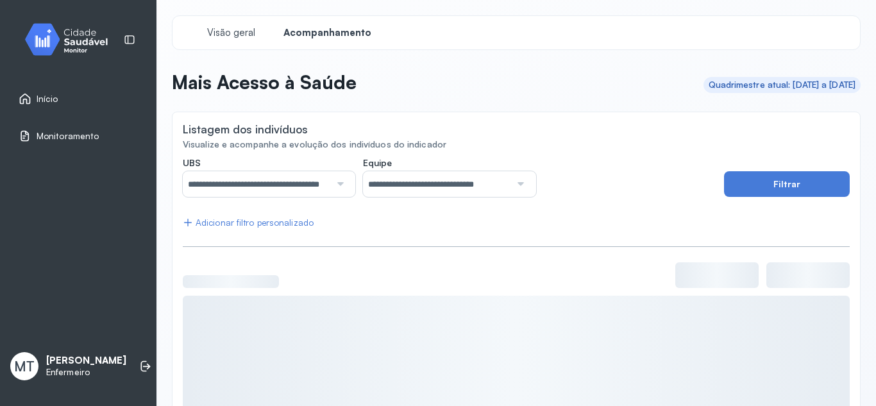
click at [338, 185] on div at bounding box center [338, 184] width 17 height 26
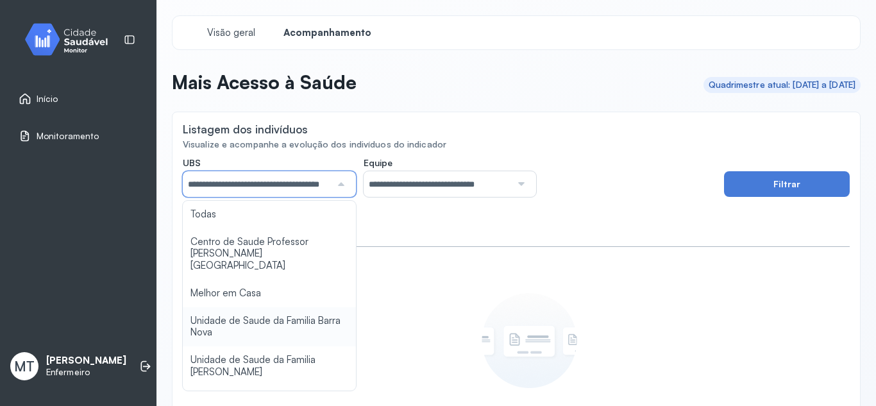
scroll to position [257, 0]
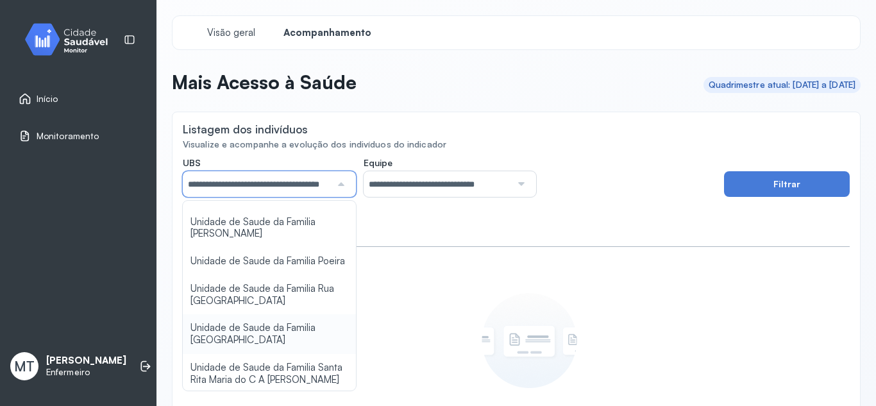
type input "*****"
click at [239, 328] on div "**********" at bounding box center [516, 314] width 667 height 315
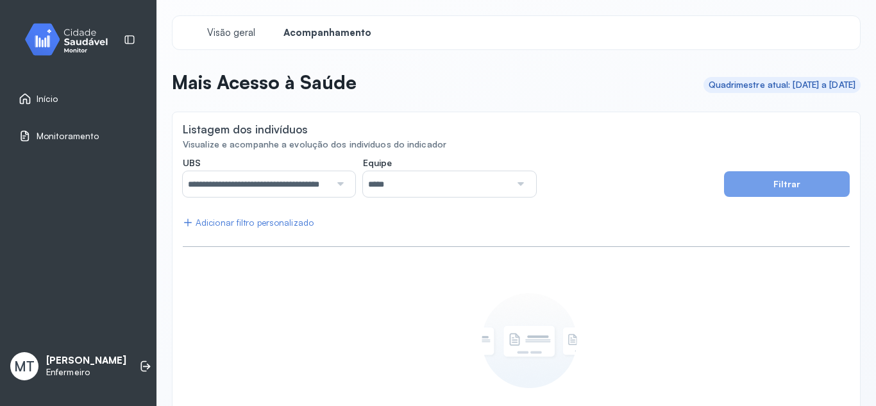
click at [515, 184] on div at bounding box center [519, 184] width 17 height 26
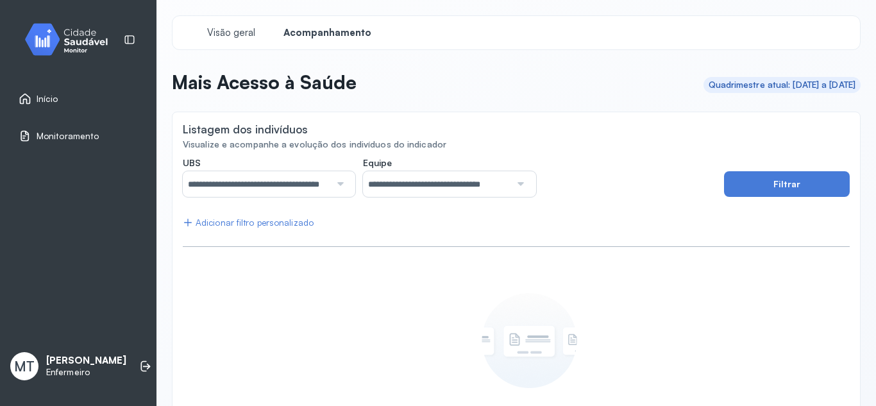
click at [439, 368] on div "**********" at bounding box center [516, 314] width 667 height 315
click at [797, 189] on button "Filtrar" at bounding box center [787, 184] width 126 height 26
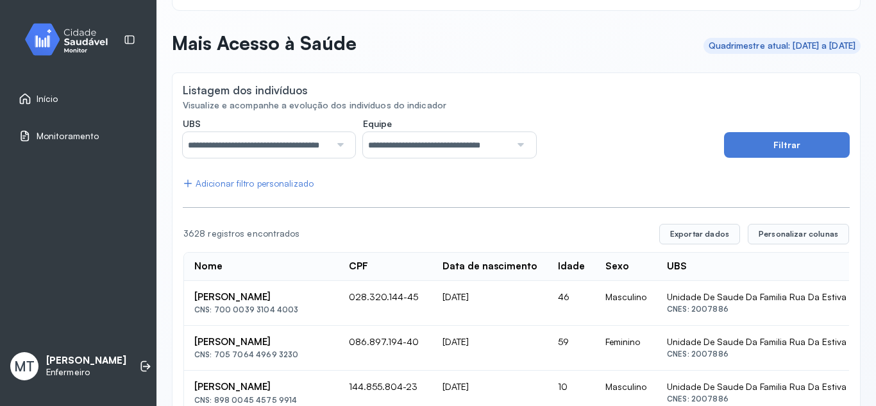
scroll to position [0, 0]
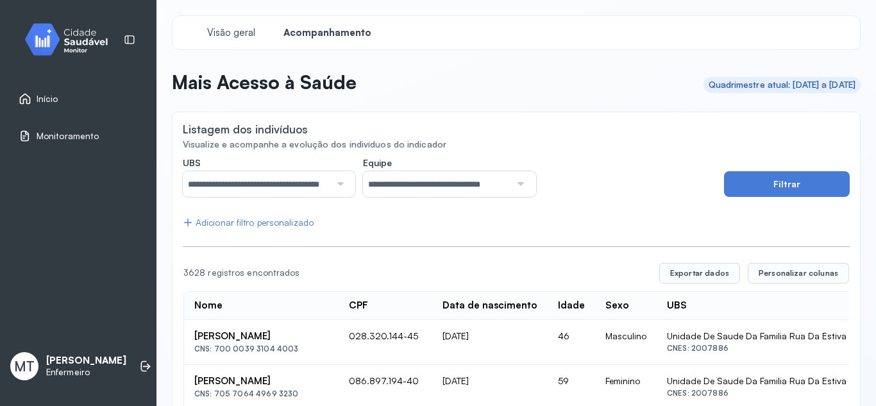
click at [49, 101] on span "Início" at bounding box center [48, 99] width 22 height 11
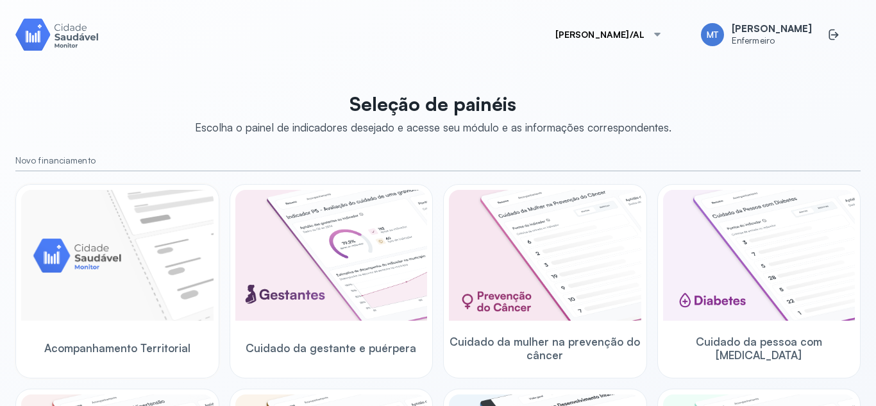
click at [166, 253] on img at bounding box center [117, 255] width 192 height 131
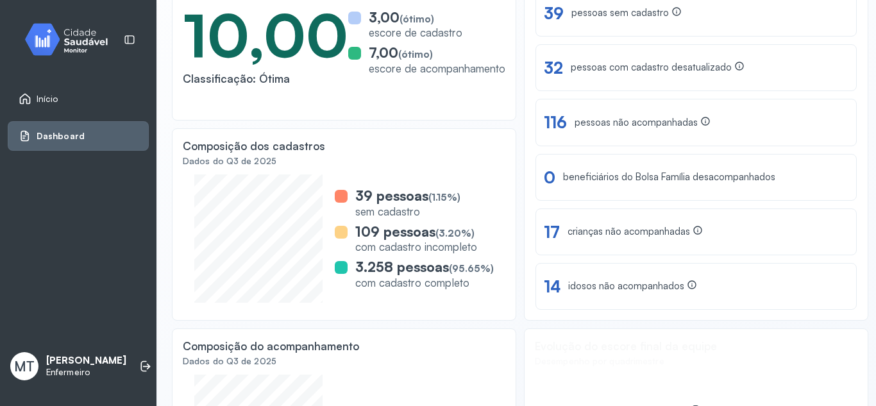
scroll to position [196, 0]
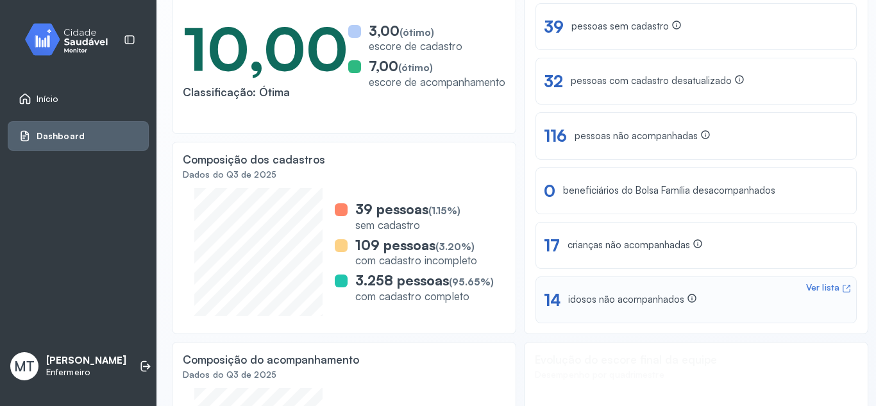
click at [809, 290] on div "Ver lista" at bounding box center [822, 287] width 33 height 11
click at [132, 370] on li at bounding box center [146, 366] width 28 height 28
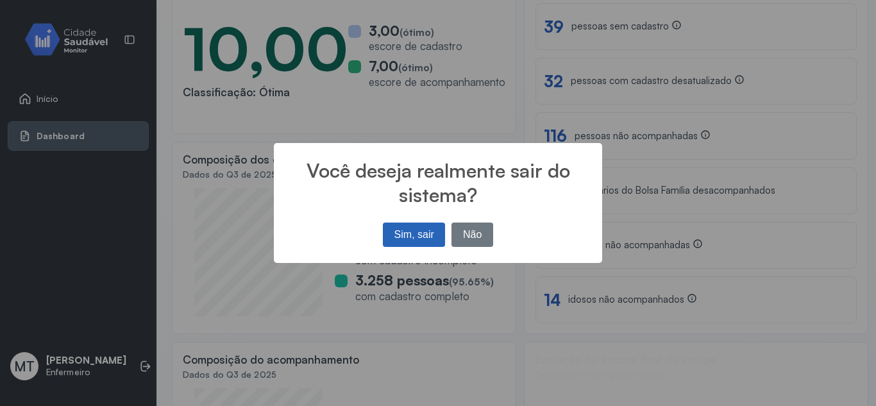
click at [395, 235] on button "Sim, sair" at bounding box center [414, 235] width 62 height 24
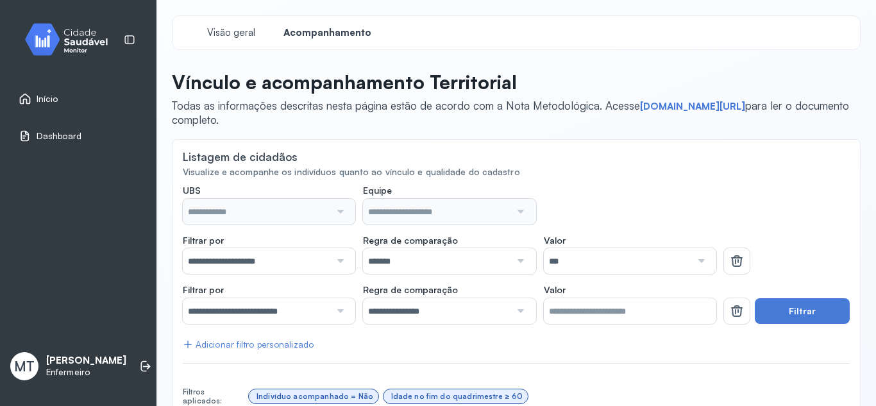
type input "**********"
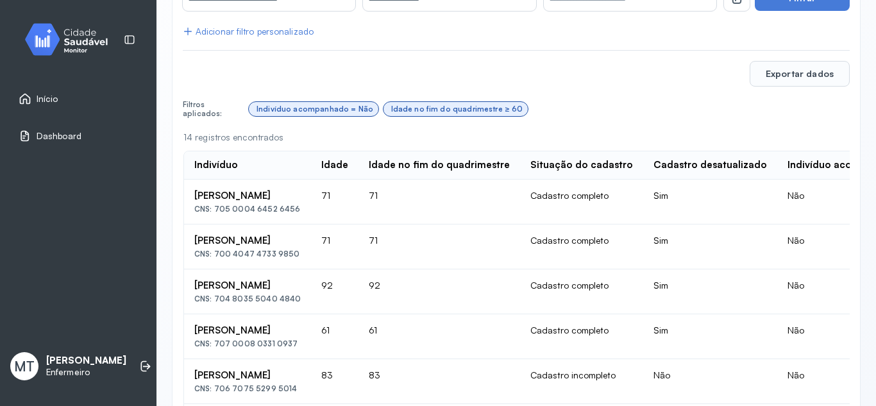
scroll to position [308, 0]
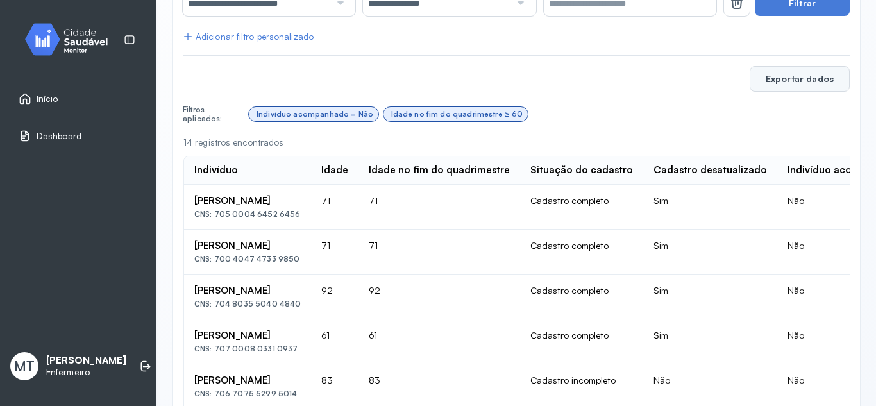
click at [767, 83] on button "Exportar dados" at bounding box center [800, 79] width 100 height 26
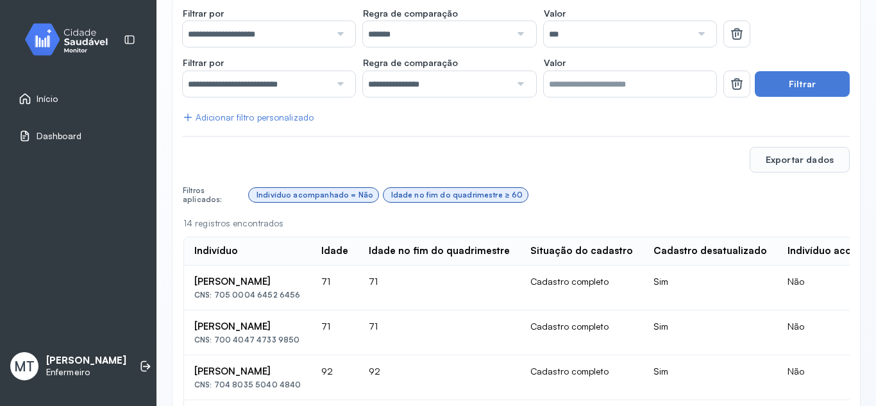
scroll to position [244, 0]
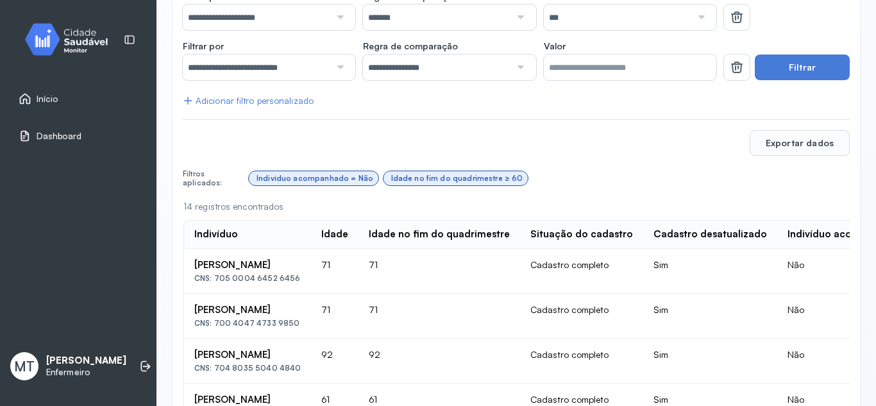
click at [52, 136] on span "Dashboard" at bounding box center [59, 136] width 45 height 11
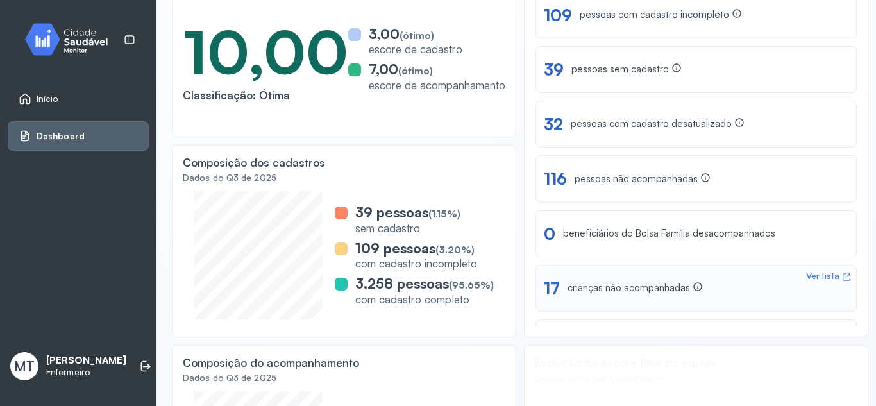
scroll to position [40, 0]
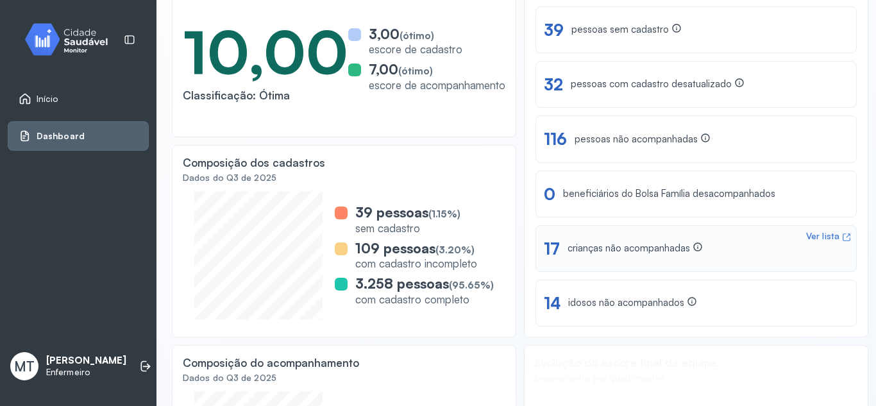
click at [817, 234] on div "Ver lista" at bounding box center [822, 236] width 33 height 11
click at [139, 368] on icon at bounding box center [145, 366] width 13 height 13
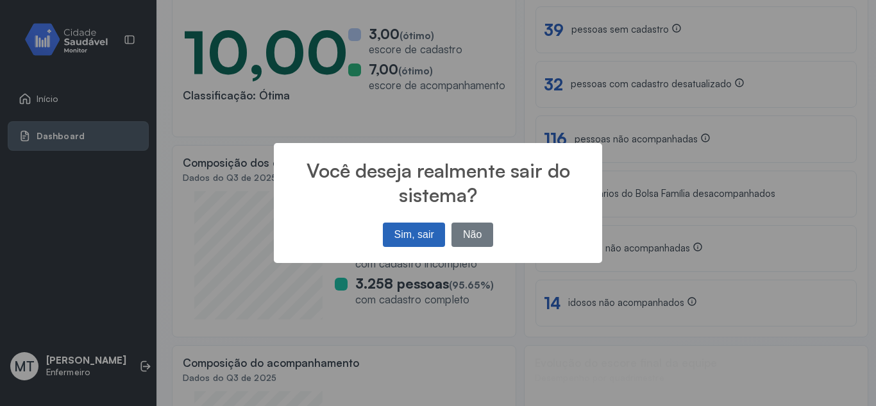
click at [398, 234] on button "Sim, sair" at bounding box center [414, 235] width 62 height 24
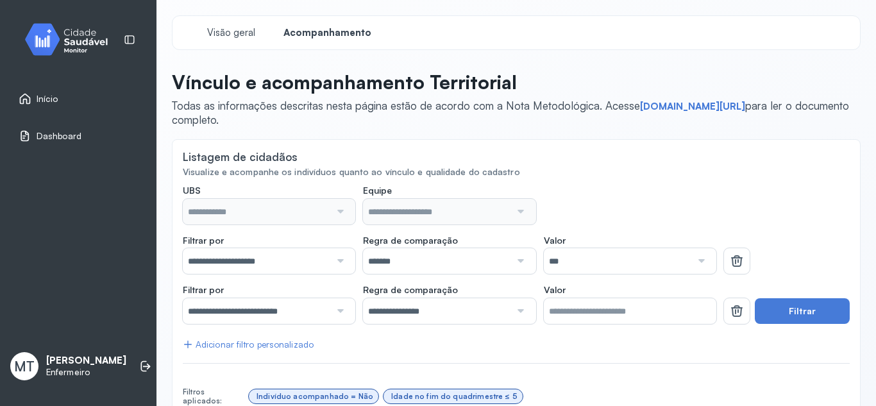
type input "**********"
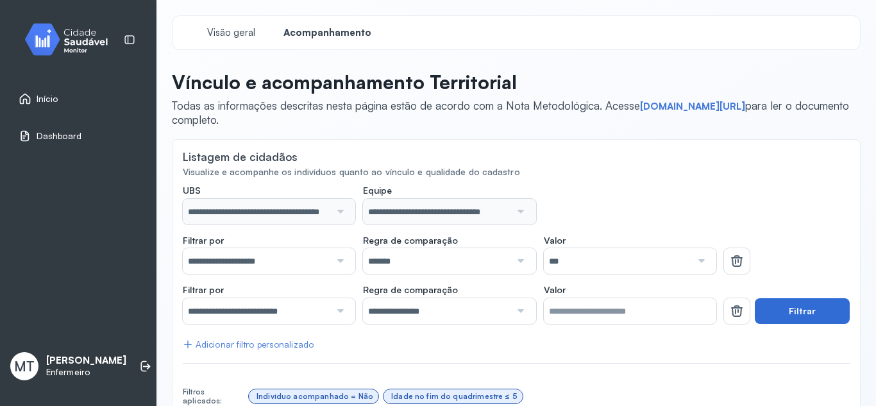
click at [796, 312] on button "Filtrar" at bounding box center [802, 311] width 95 height 26
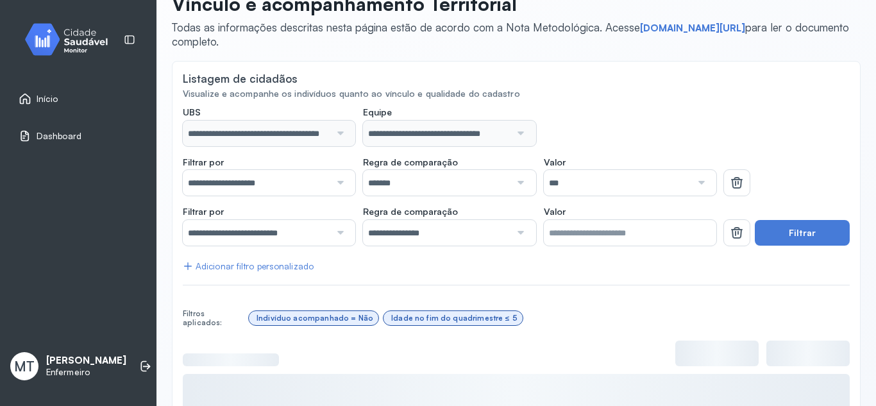
scroll to position [257, 0]
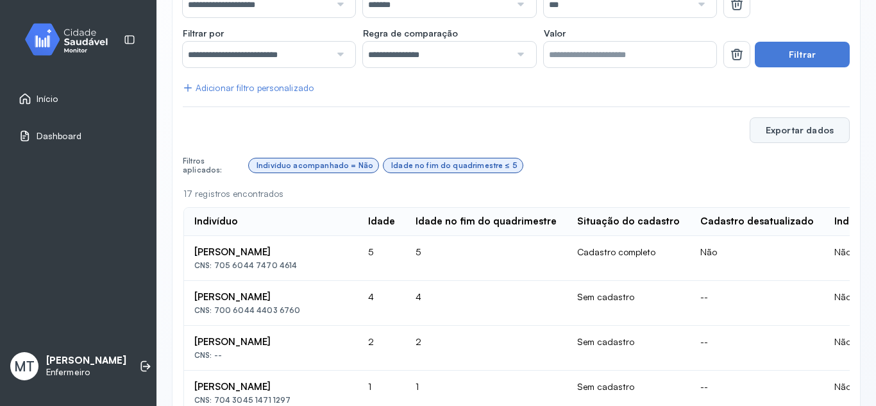
click at [796, 135] on button "Exportar dados" at bounding box center [800, 130] width 100 height 26
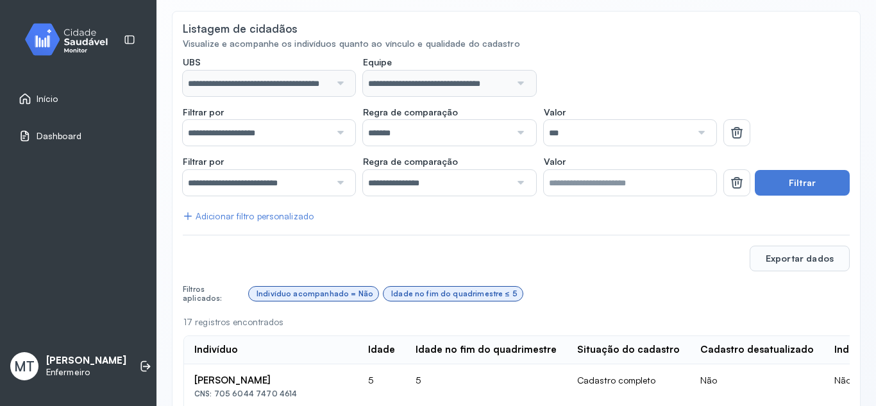
click at [71, 135] on span "Dashboard" at bounding box center [59, 136] width 45 height 11
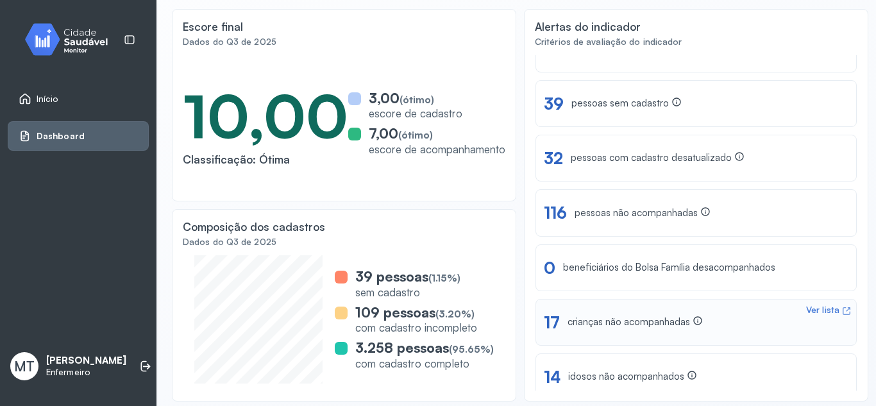
scroll to position [40, 0]
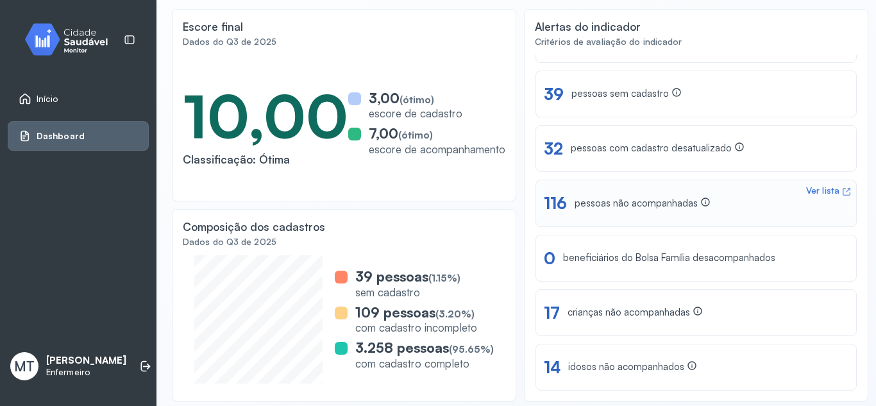
click at [806, 192] on div "Ver lista" at bounding box center [822, 190] width 33 height 11
click at [141, 369] on icon at bounding box center [144, 366] width 6 height 11
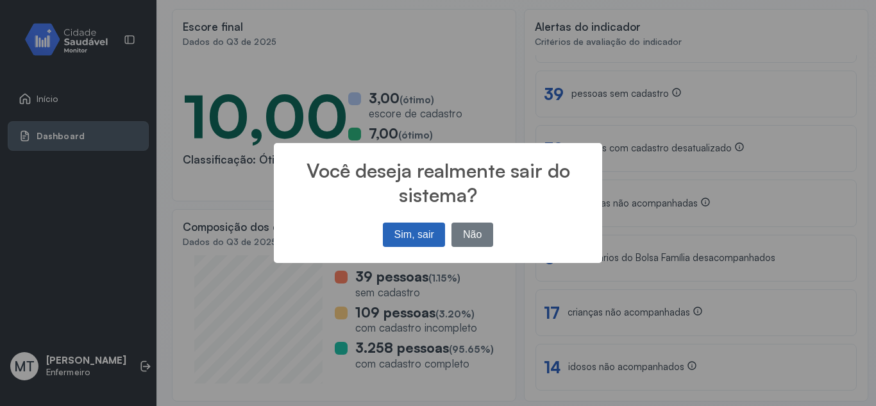
click at [416, 235] on button "Sim, sair" at bounding box center [414, 235] width 62 height 24
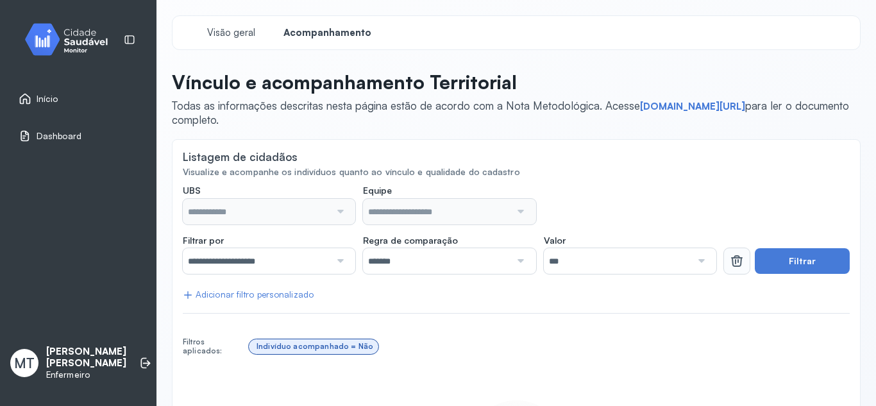
type input "**********"
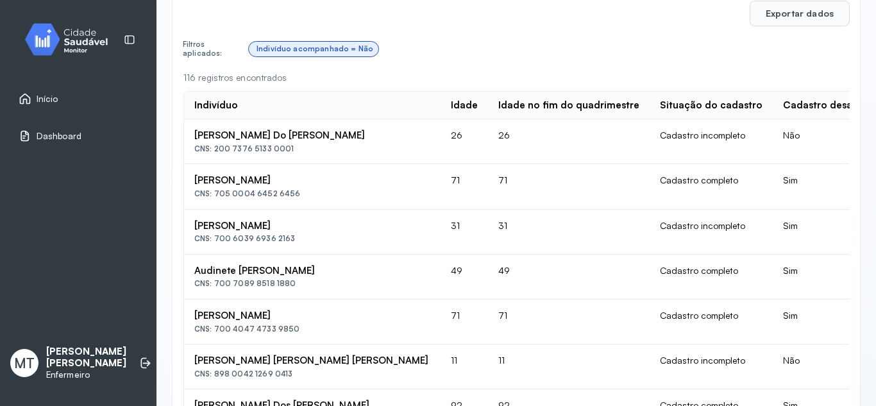
scroll to position [175, 0]
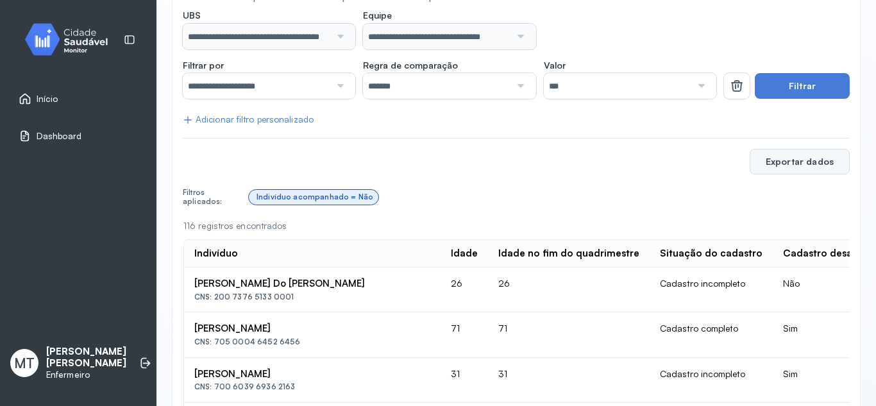
click at [787, 165] on button "Exportar dados" at bounding box center [800, 162] width 100 height 26
click at [53, 134] on span "Dashboard" at bounding box center [59, 136] width 45 height 11
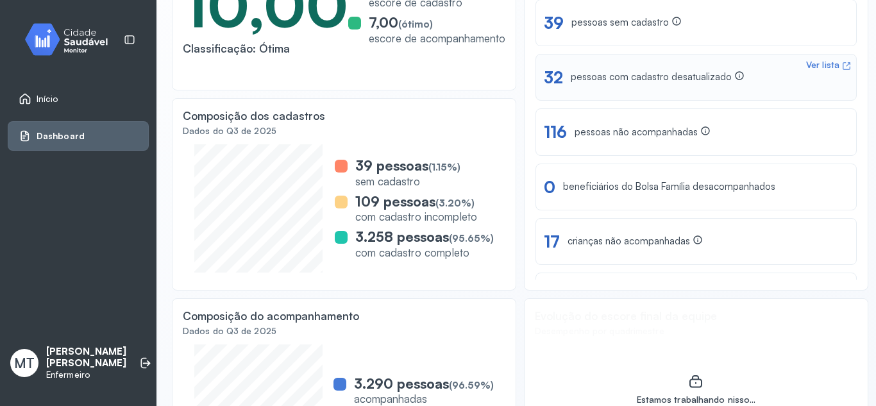
click at [812, 62] on div "Ver lista" at bounding box center [822, 65] width 33 height 11
click at [143, 366] on icon at bounding box center [147, 364] width 8 height 6
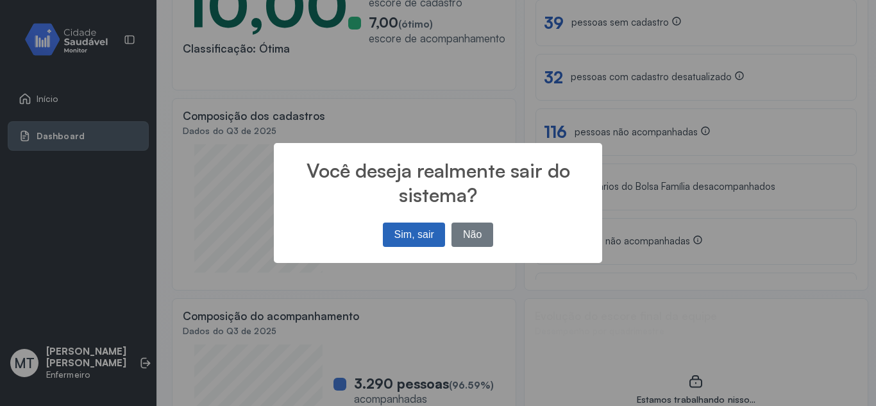
click at [425, 234] on button "Sim, sair" at bounding box center [414, 235] width 62 height 24
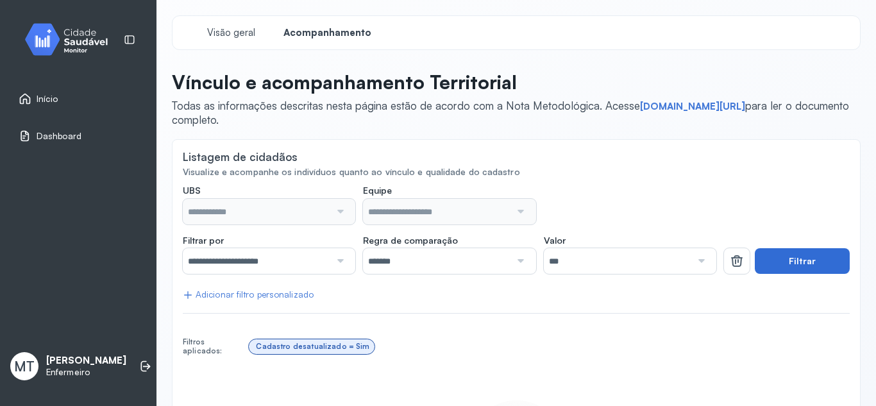
type input "**********"
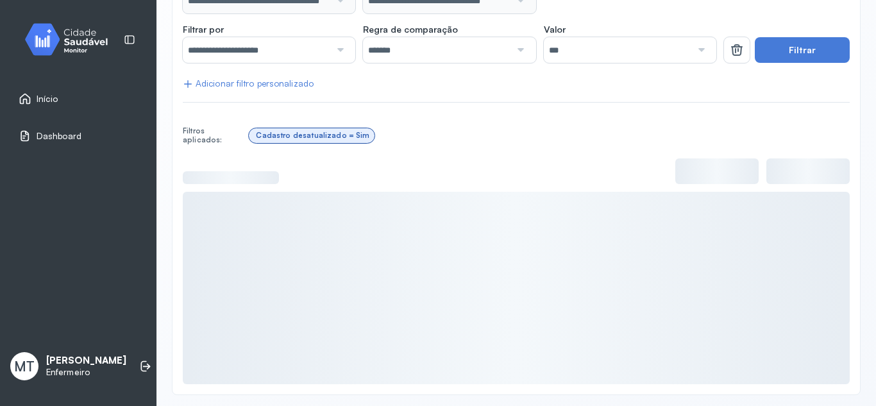
scroll to position [216, 0]
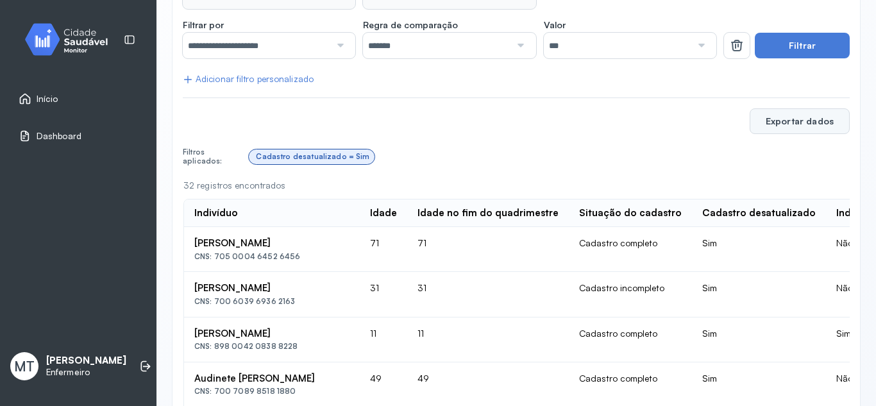
click at [776, 125] on button "Exportar dados" at bounding box center [800, 121] width 100 height 26
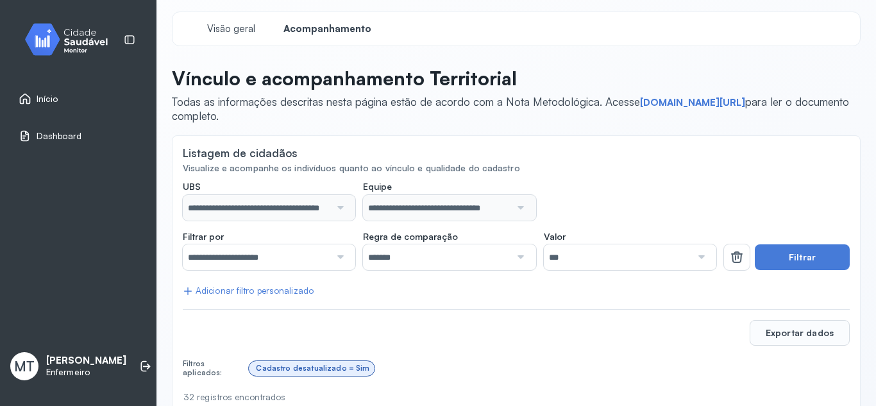
scroll to position [0, 0]
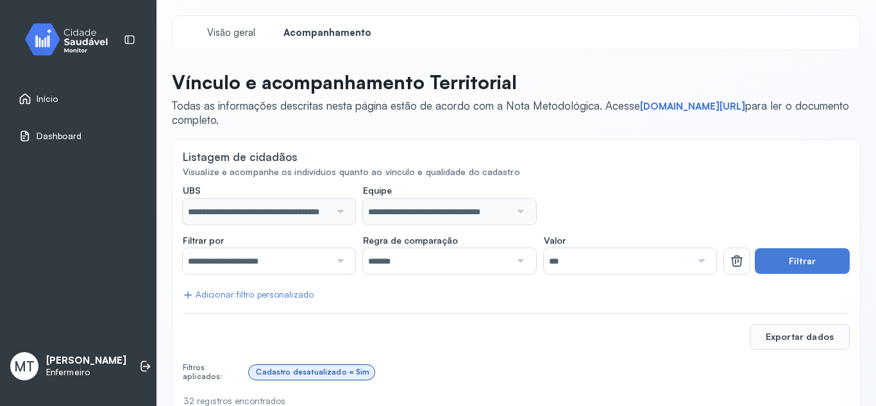
click at [63, 133] on span "Dashboard" at bounding box center [59, 136] width 45 height 11
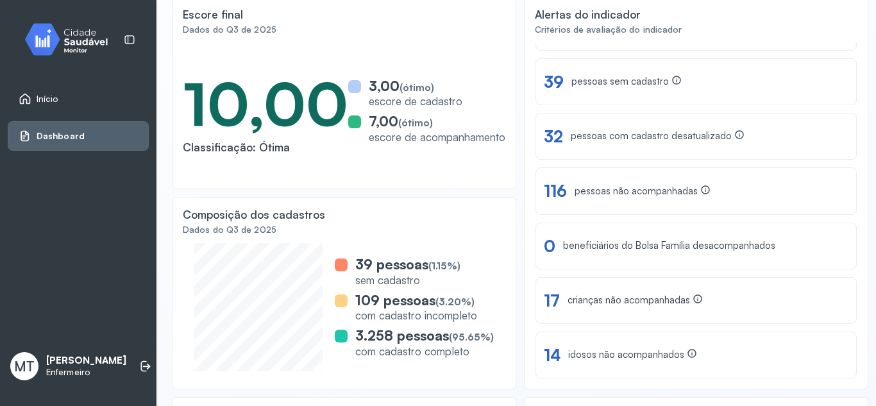
scroll to position [192, 0]
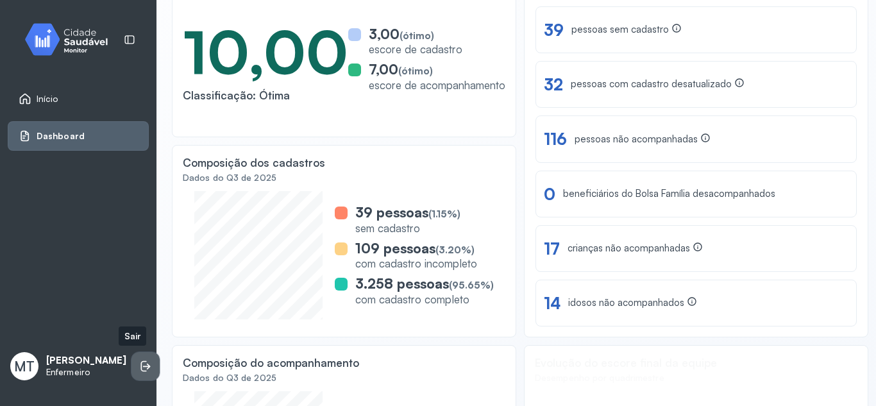
click at [143, 366] on icon at bounding box center [147, 367] width 8 height 6
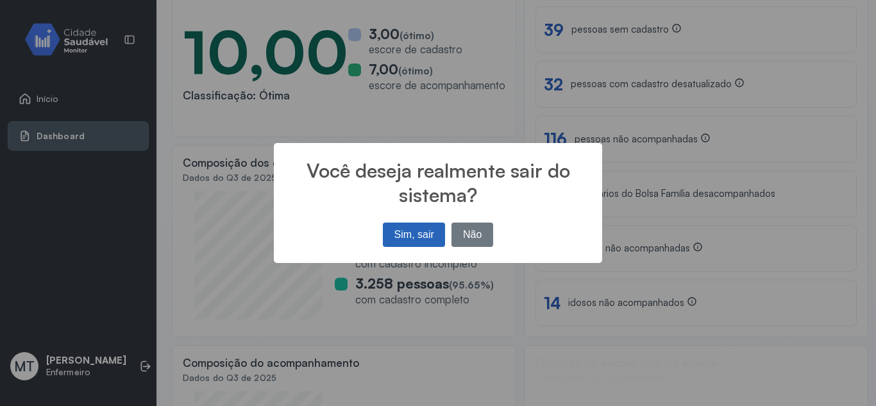
click at [414, 234] on button "Sim, sair" at bounding box center [414, 235] width 62 height 24
